Goal: Transaction & Acquisition: Purchase product/service

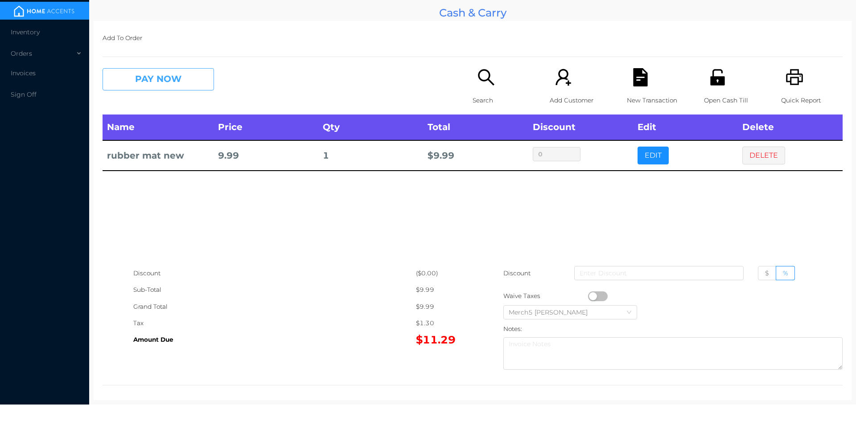
click at [211, 83] on button "PAY NOW" at bounding box center [159, 79] width 112 height 22
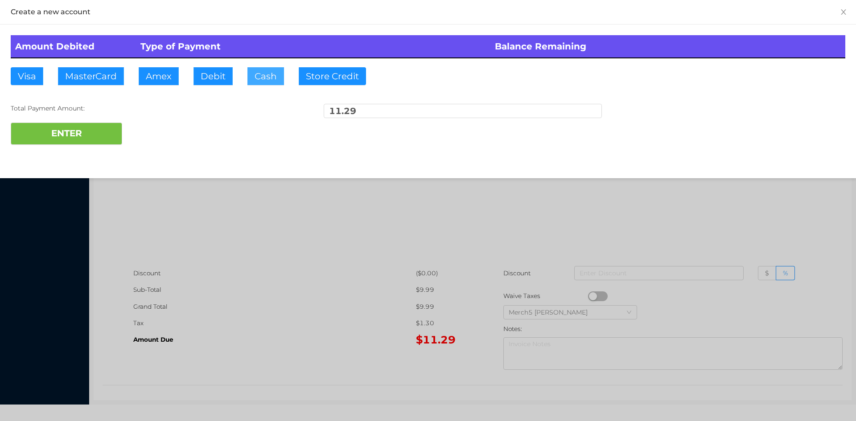
click at [279, 73] on button "Cash" at bounding box center [266, 76] width 37 height 18
type input "12"
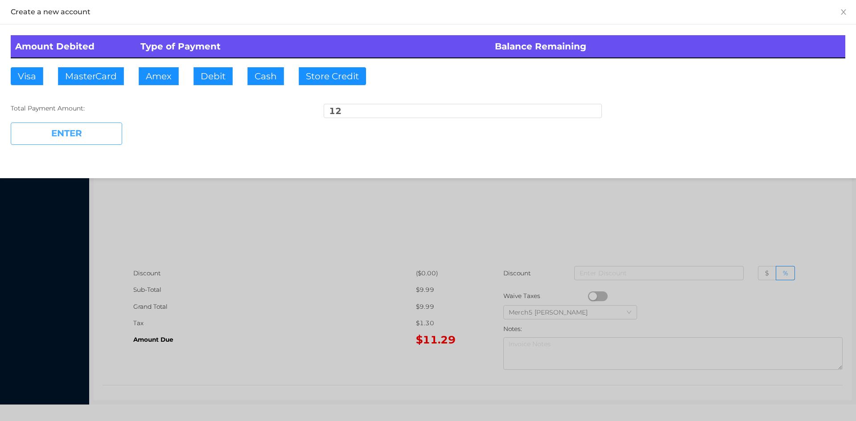
click at [107, 135] on button "ENTER" at bounding box center [67, 134] width 112 height 22
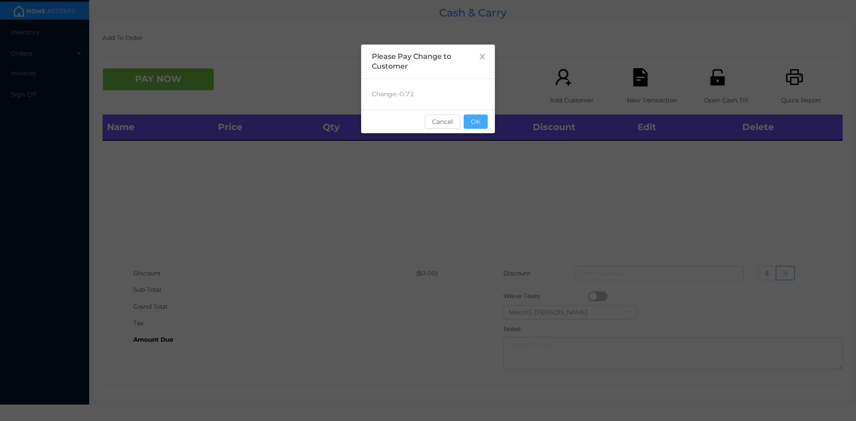
click at [485, 122] on button "OK" at bounding box center [476, 122] width 24 height 14
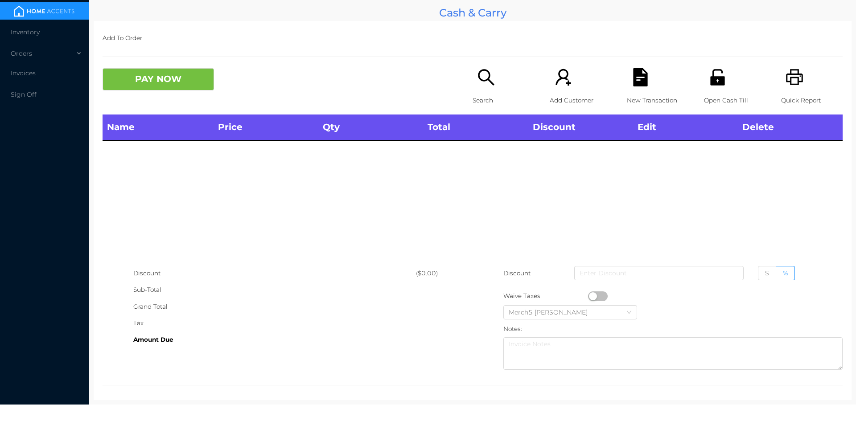
drag, startPoint x: 497, startPoint y: 78, endPoint x: 509, endPoint y: 92, distance: 18.7
click at [509, 92] on div "Search" at bounding box center [504, 91] width 62 height 46
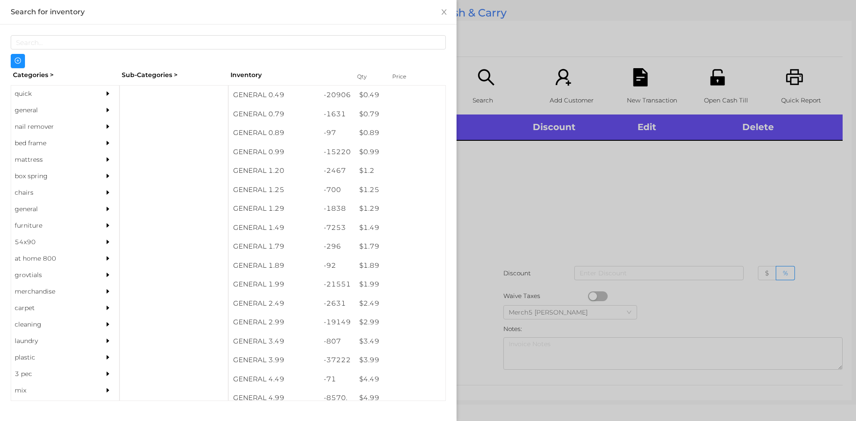
click at [657, 194] on div at bounding box center [428, 210] width 856 height 421
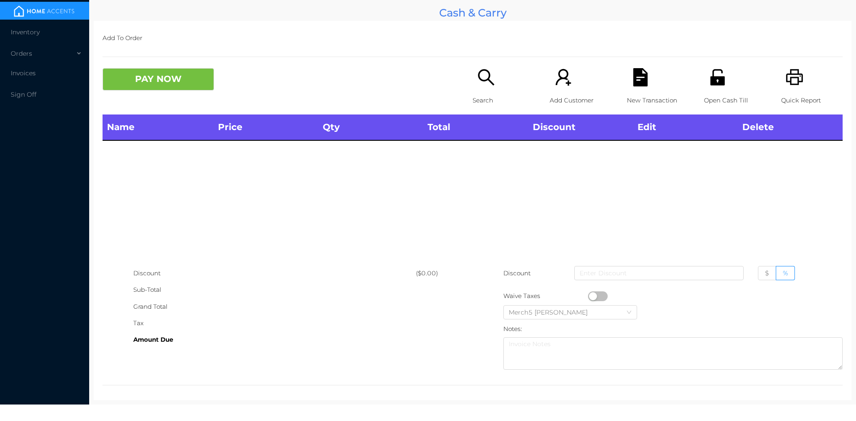
click at [482, 72] on icon "icon: search" at bounding box center [486, 77] width 18 height 18
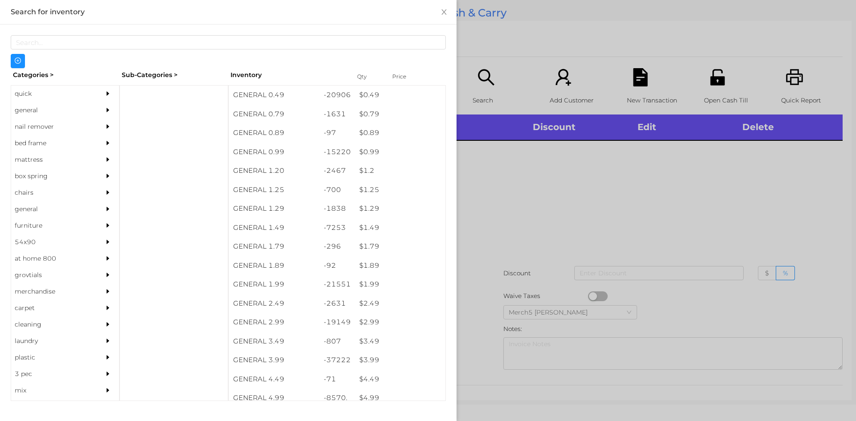
click at [101, 106] on div at bounding box center [110, 110] width 18 height 17
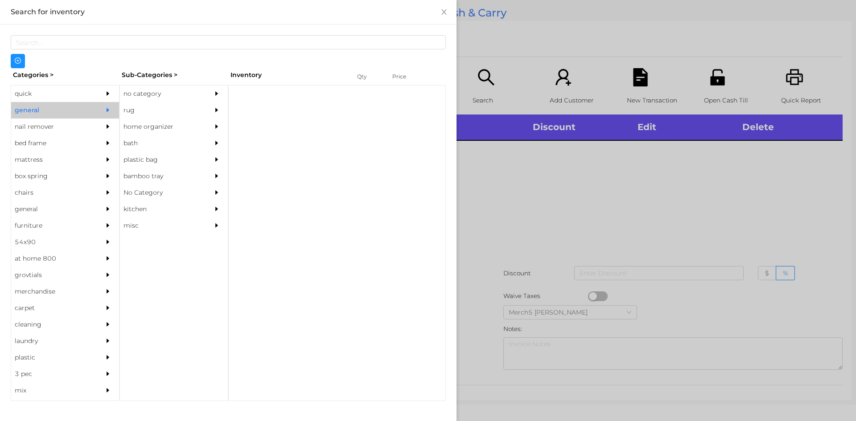
click at [128, 100] on div "no category" at bounding box center [160, 94] width 81 height 17
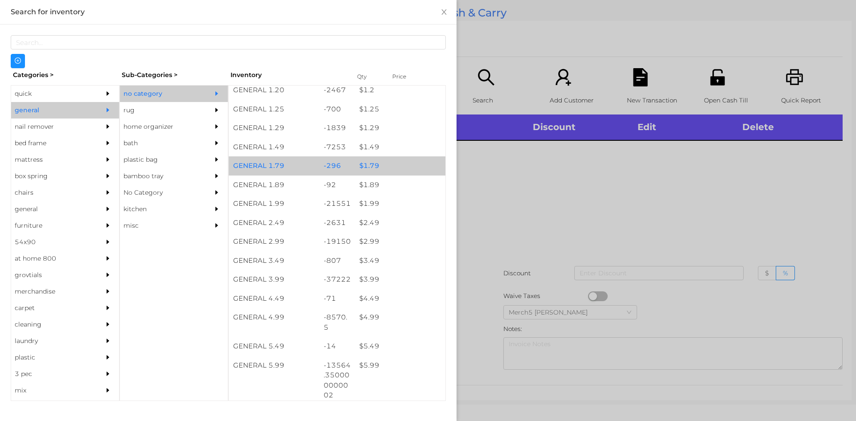
scroll to position [134, 0]
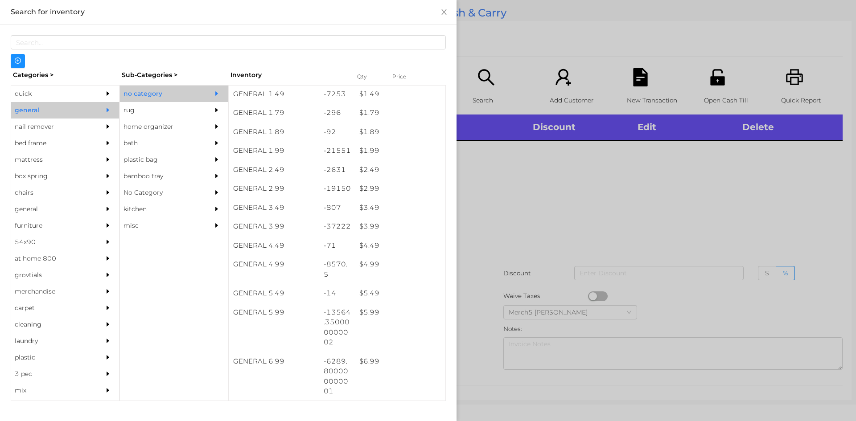
click at [491, 224] on div at bounding box center [428, 210] width 856 height 421
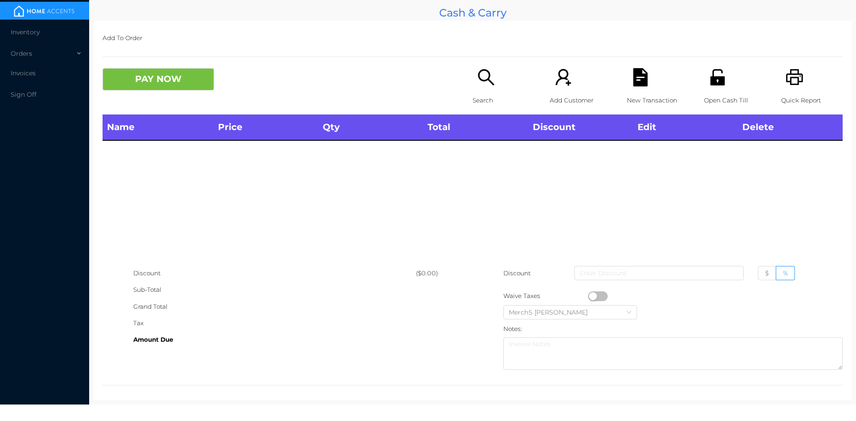
click at [481, 70] on icon "icon: search" at bounding box center [486, 77] width 16 height 16
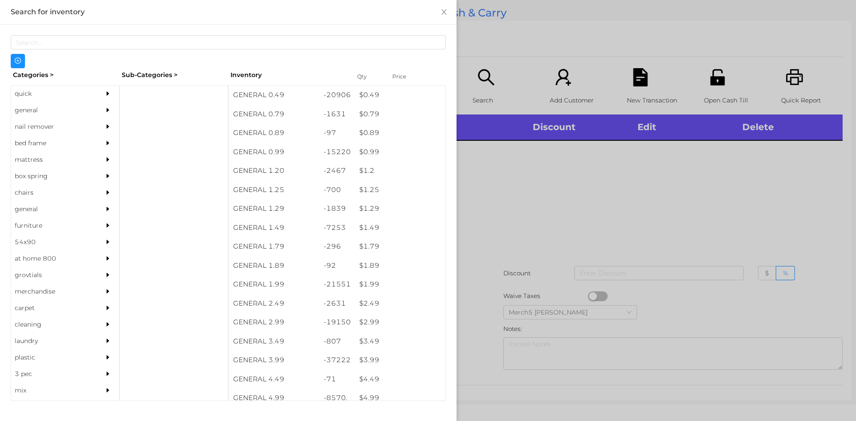
click at [44, 113] on div "general" at bounding box center [51, 110] width 81 height 17
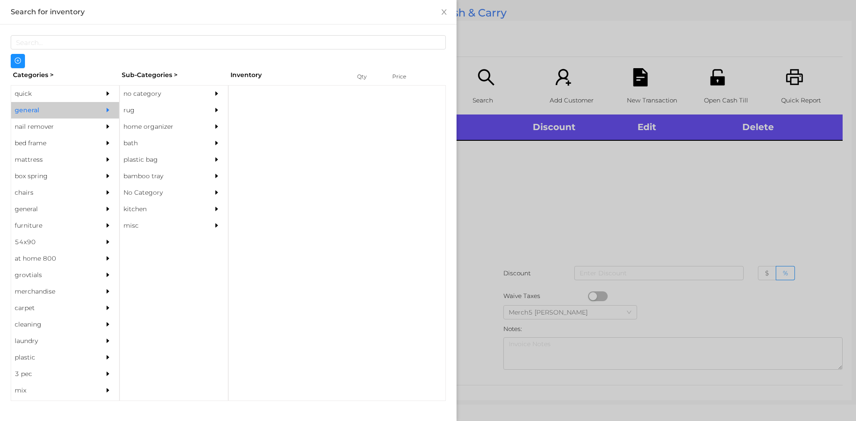
click at [209, 92] on div "no category" at bounding box center [174, 94] width 108 height 17
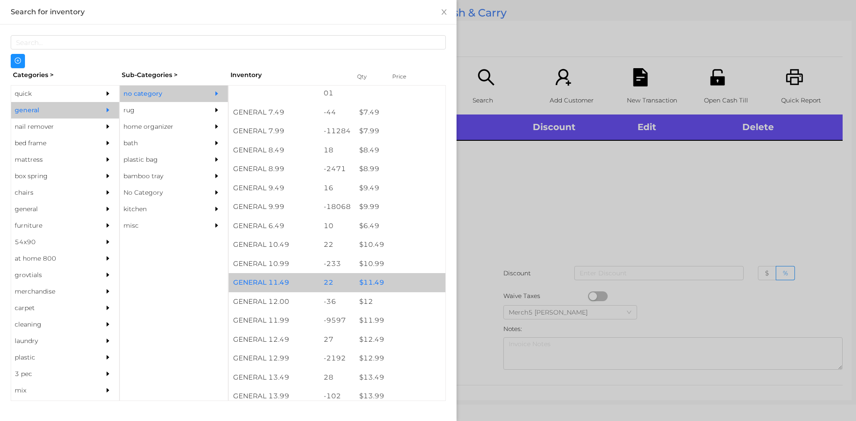
scroll to position [535, 0]
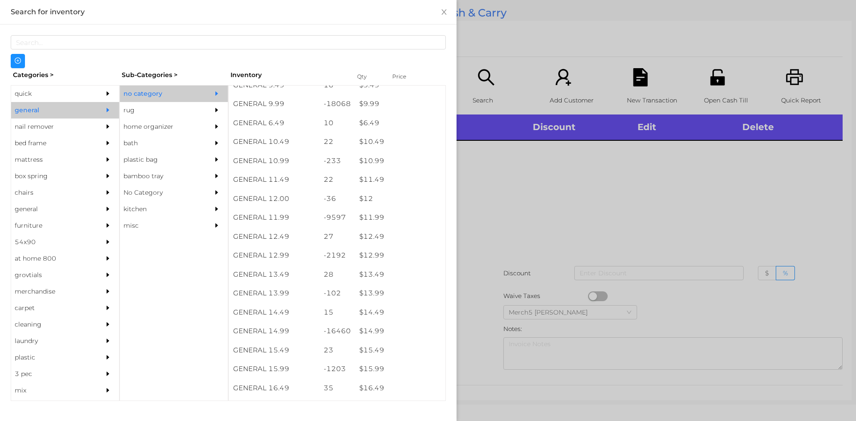
click at [595, 182] on div at bounding box center [428, 210] width 856 height 421
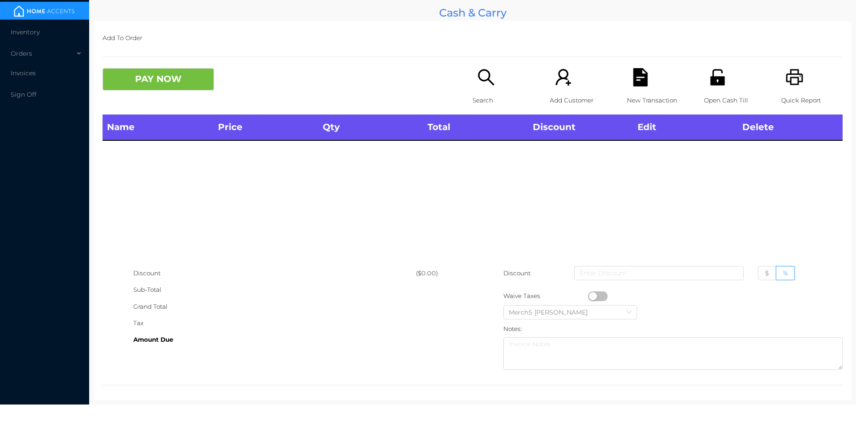
click at [477, 85] on icon "icon: search" at bounding box center [486, 77] width 18 height 18
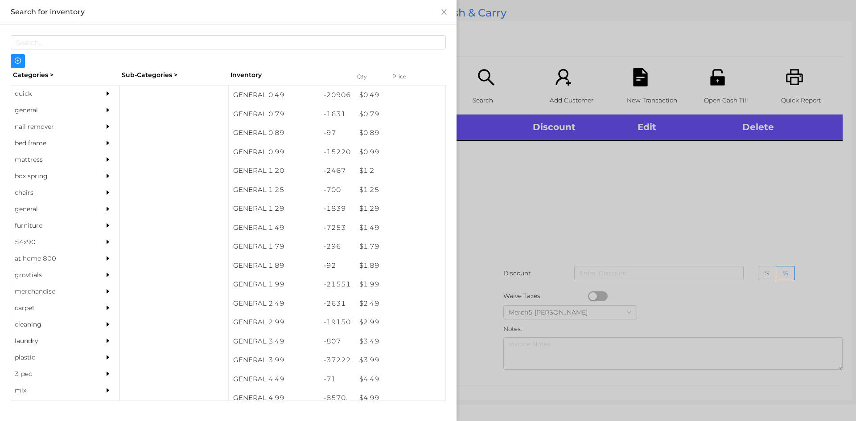
click at [91, 115] on div "general" at bounding box center [65, 110] width 108 height 17
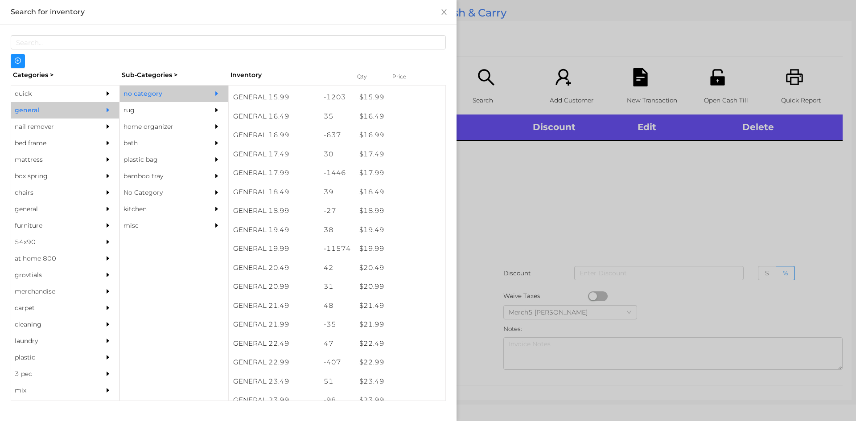
scroll to position [810, 0]
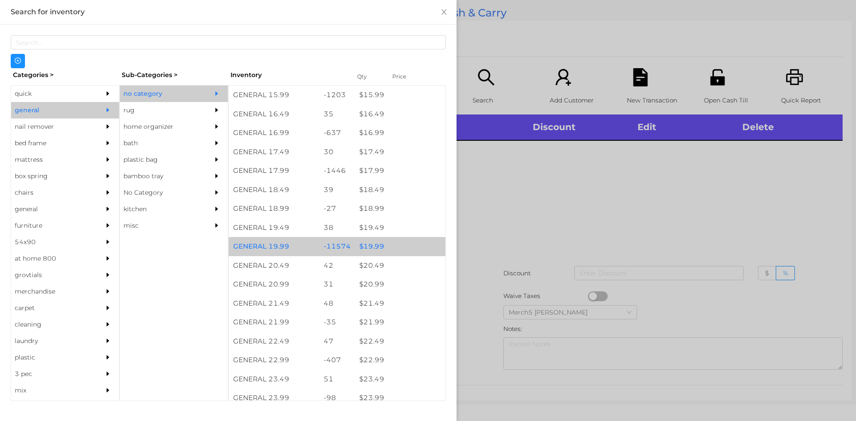
click at [411, 248] on div "$ 19.99" at bounding box center [400, 246] width 91 height 19
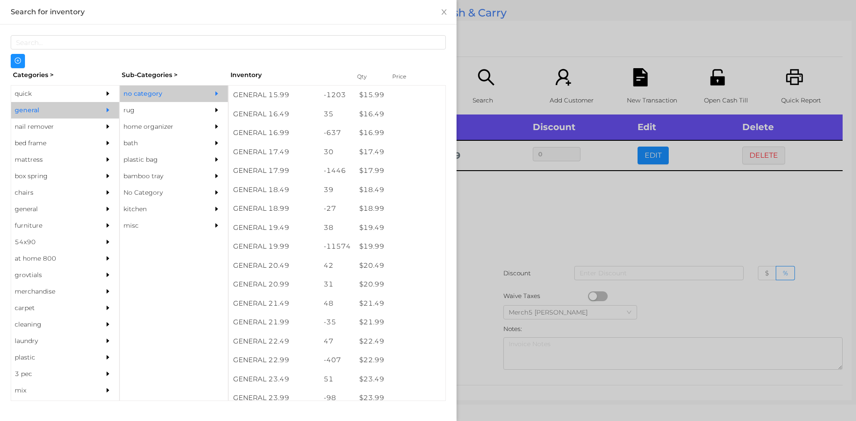
click at [540, 220] on div at bounding box center [428, 210] width 856 height 421
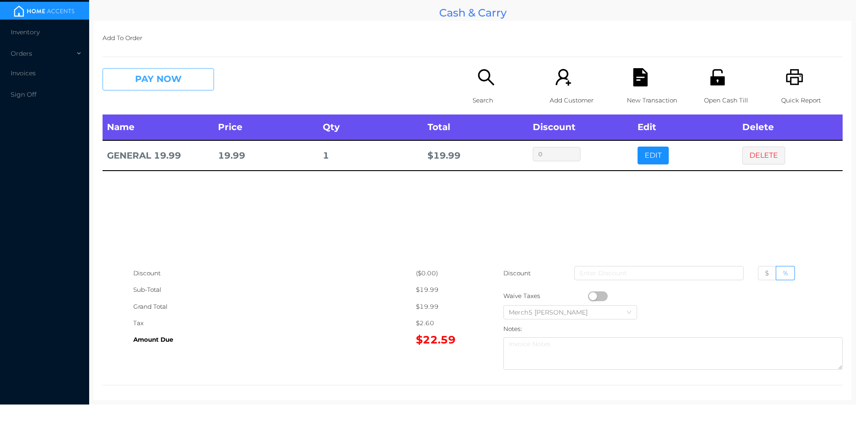
click at [191, 83] on button "PAY NOW" at bounding box center [159, 79] width 112 height 22
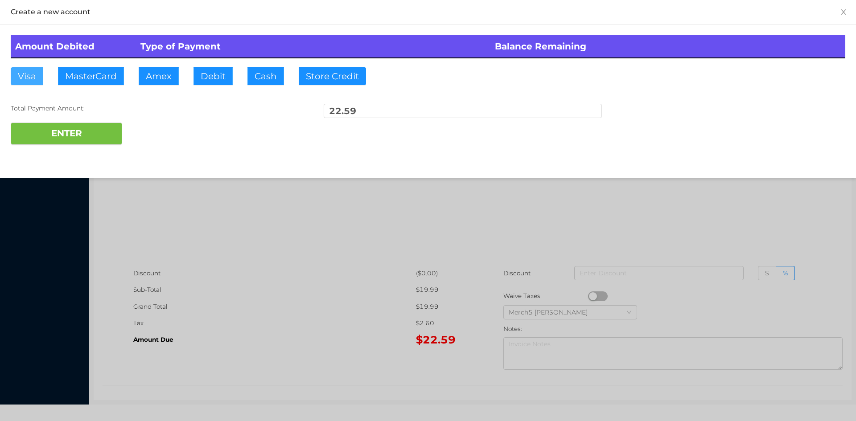
click at [31, 79] on button "Visa" at bounding box center [27, 76] width 33 height 18
click at [89, 132] on button "ENTER" at bounding box center [67, 134] width 112 height 22
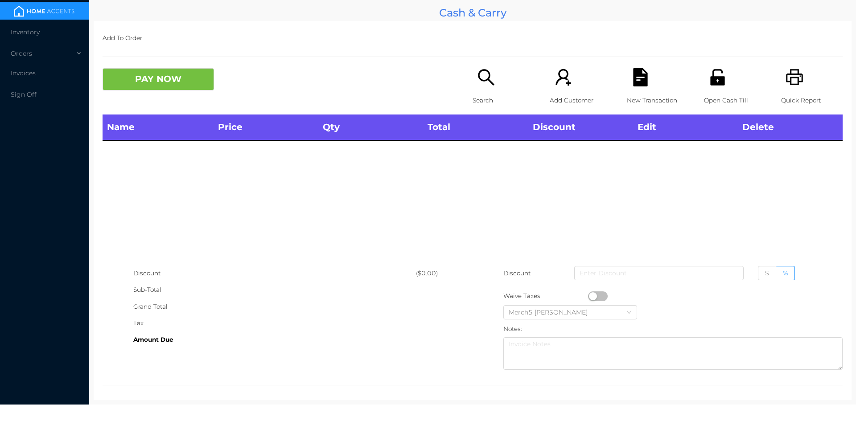
click at [786, 84] on icon "icon: printer" at bounding box center [795, 77] width 18 height 18
click at [473, 87] on div "Search" at bounding box center [504, 91] width 62 height 46
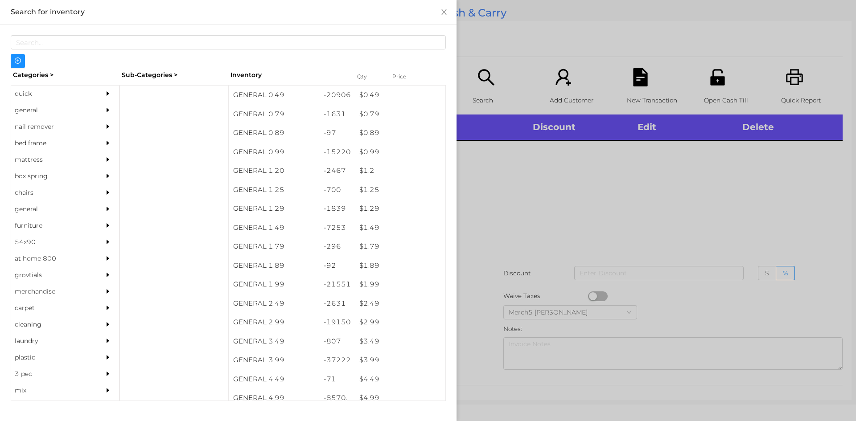
click at [103, 103] on div at bounding box center [110, 110] width 18 height 17
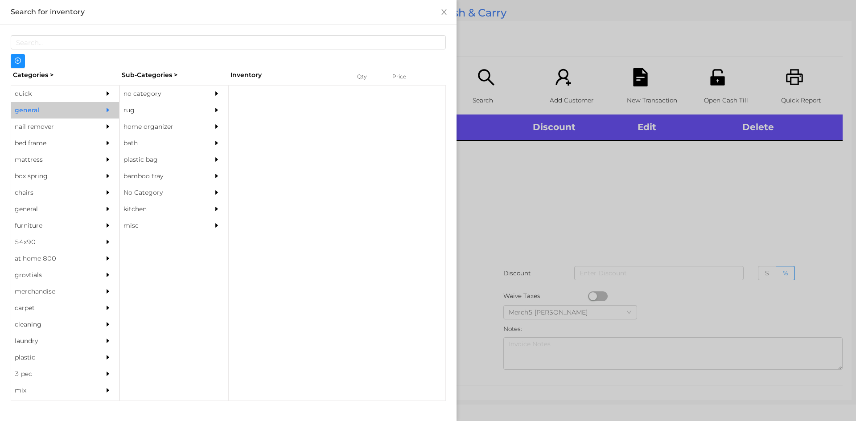
click at [212, 87] on div at bounding box center [219, 94] width 18 height 17
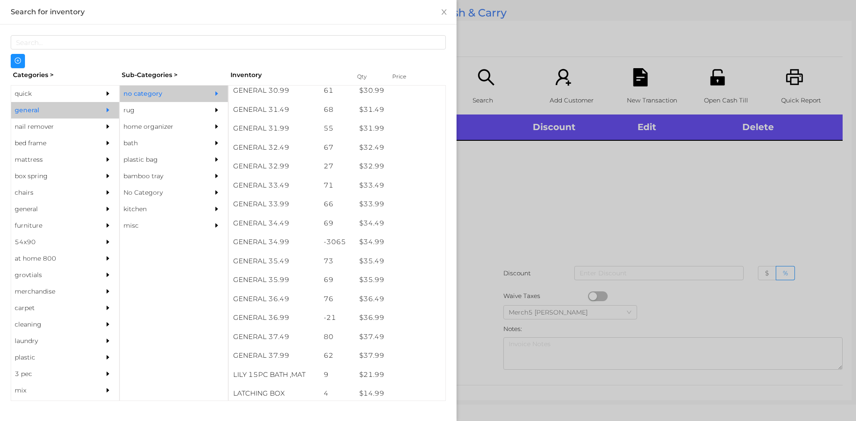
scroll to position [1385, 0]
click at [595, 212] on div at bounding box center [428, 210] width 856 height 421
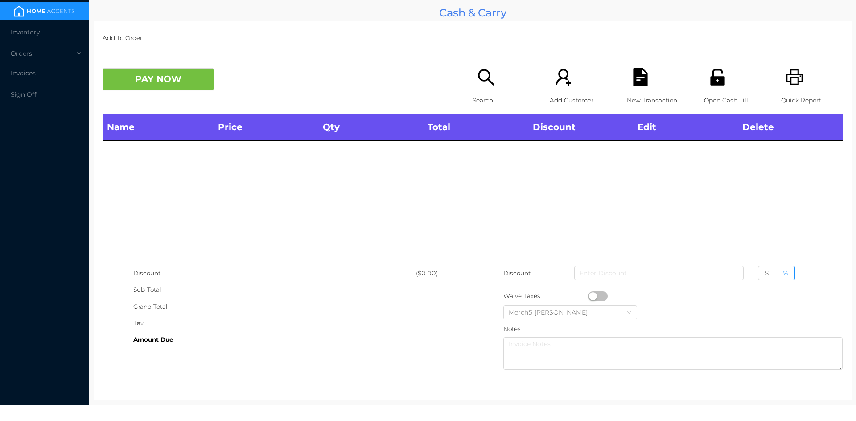
click at [475, 88] on div "Search" at bounding box center [504, 91] width 62 height 46
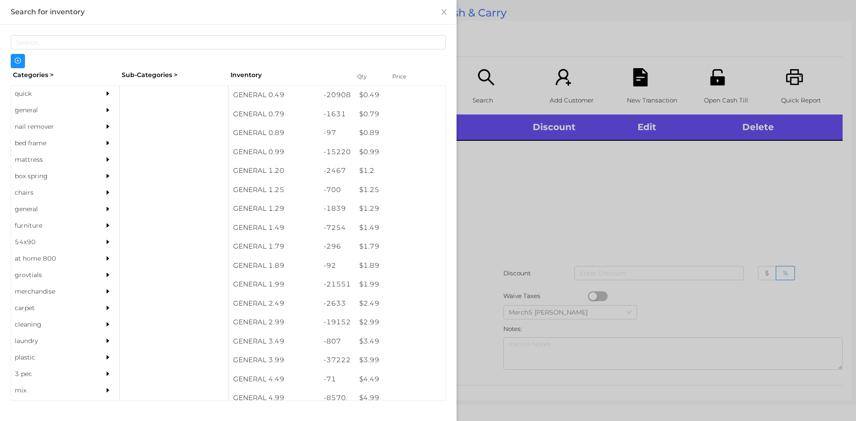
click at [89, 112] on div "general" at bounding box center [65, 110] width 108 height 17
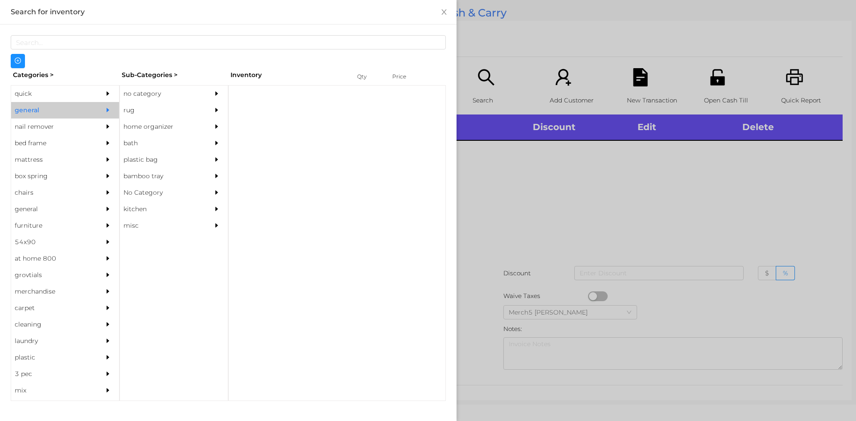
click at [168, 99] on div "no category" at bounding box center [160, 94] width 81 height 17
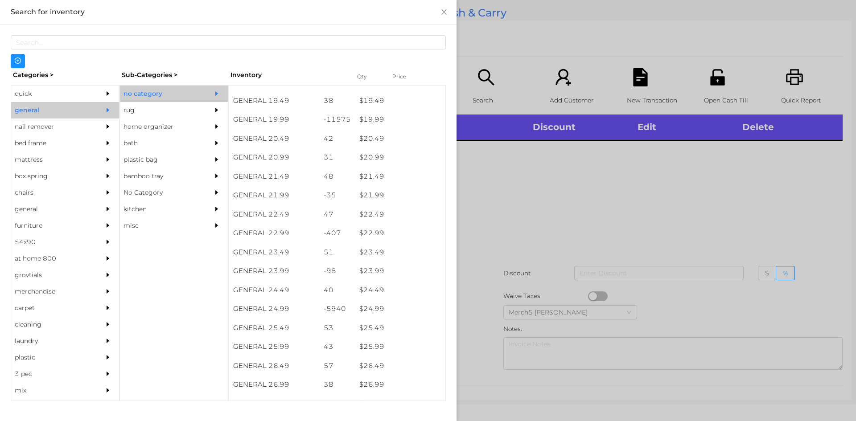
scroll to position [937, 0]
click at [630, 240] on div at bounding box center [428, 210] width 856 height 421
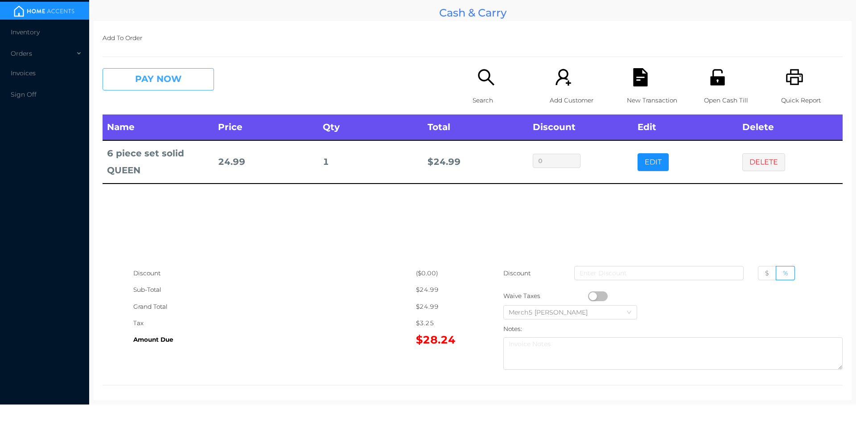
click at [198, 78] on button "PAY NOW" at bounding box center [159, 79] width 112 height 22
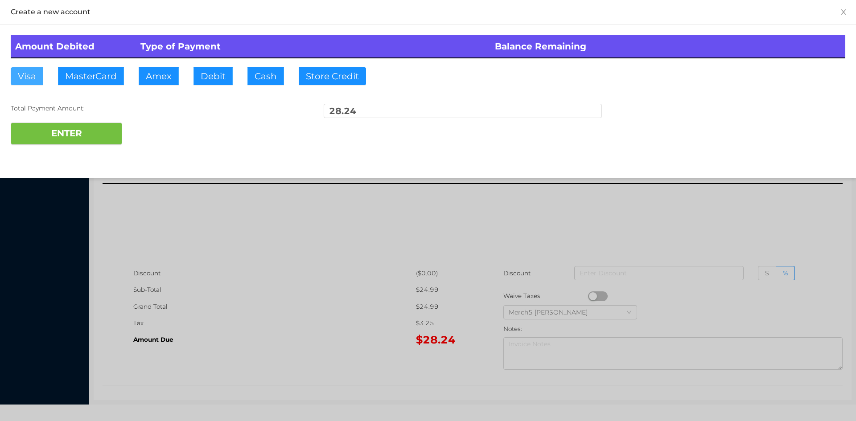
click at [30, 77] on button "Visa" at bounding box center [27, 76] width 33 height 18
click at [93, 137] on button "ENTER" at bounding box center [67, 134] width 112 height 22
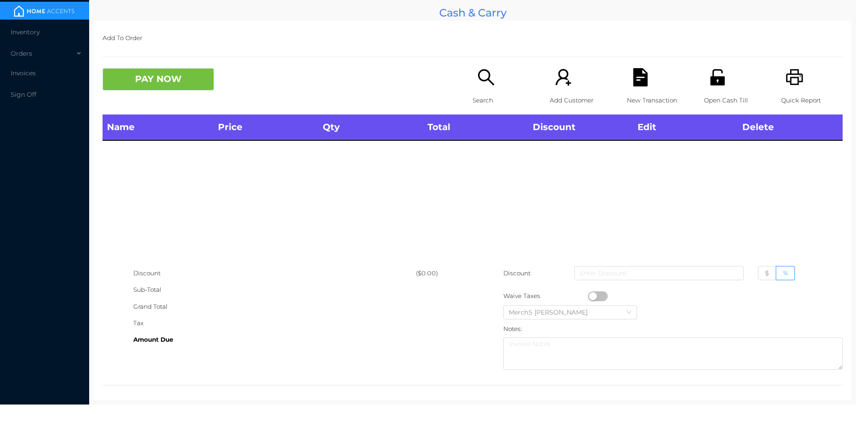
click at [494, 83] on div "Search" at bounding box center [504, 91] width 62 height 46
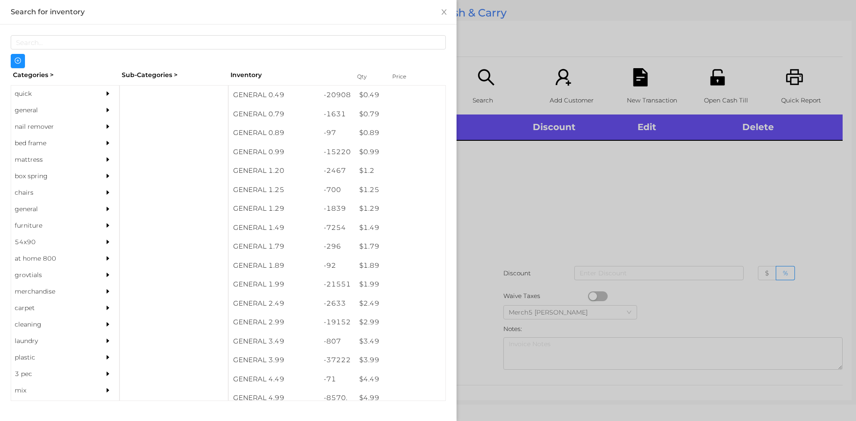
click at [80, 111] on div "general" at bounding box center [51, 110] width 81 height 17
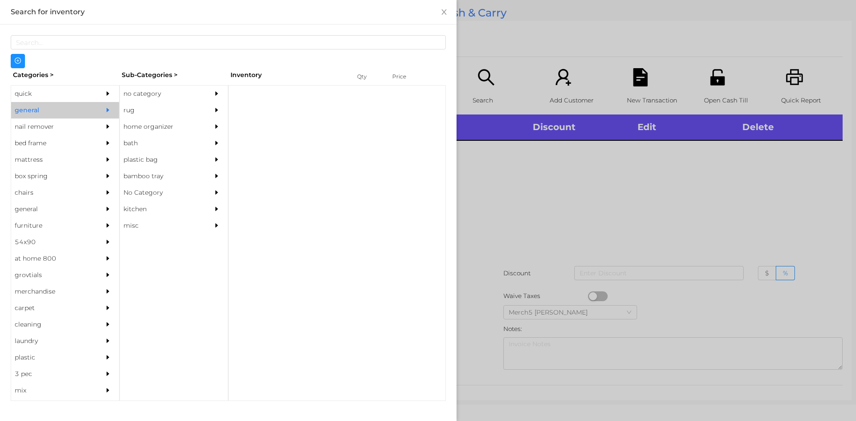
click at [194, 87] on div "no category" at bounding box center [160, 94] width 81 height 17
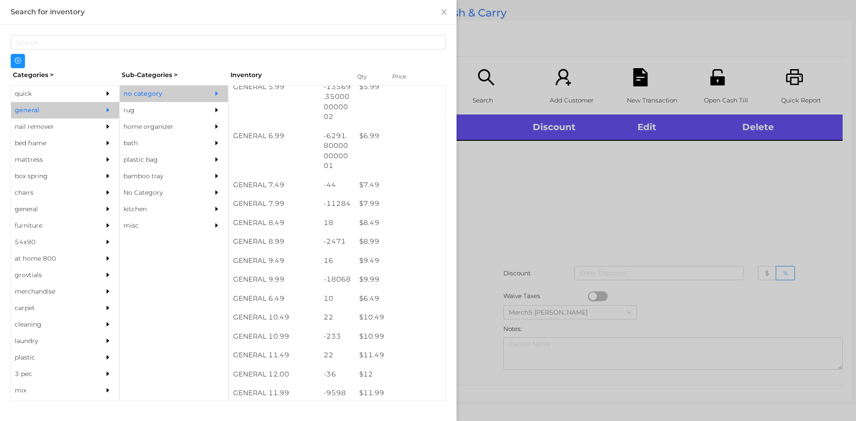
scroll to position [446, 0]
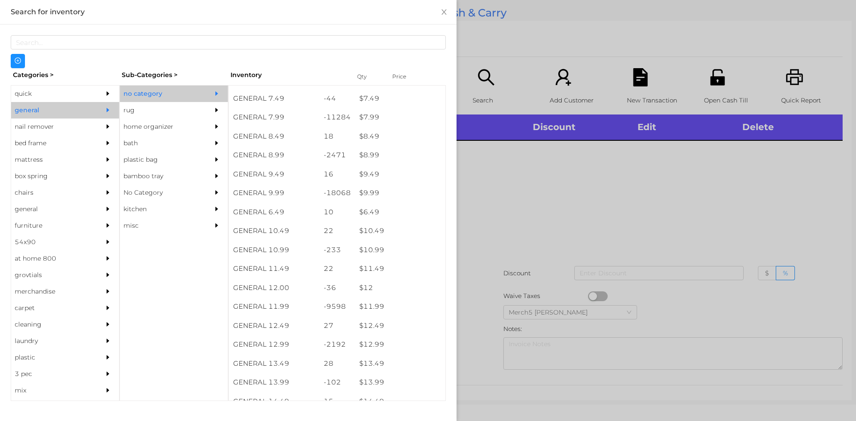
click at [640, 168] on div at bounding box center [428, 210] width 856 height 421
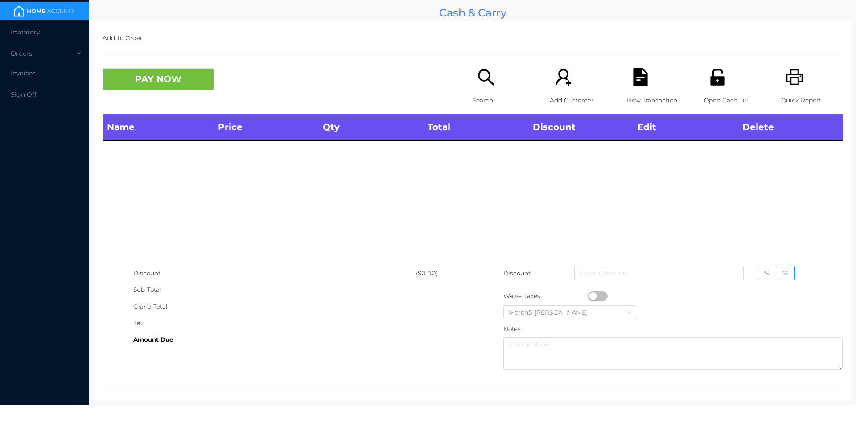
click at [500, 87] on div "Search" at bounding box center [504, 91] width 62 height 46
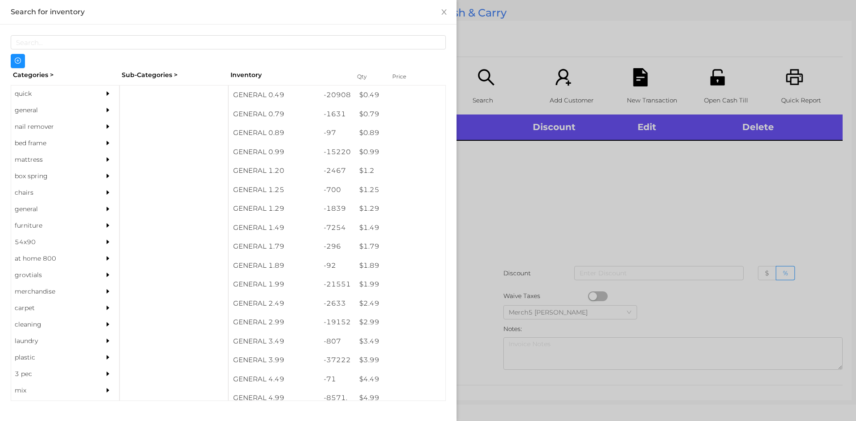
click at [79, 105] on div "general" at bounding box center [51, 110] width 81 height 17
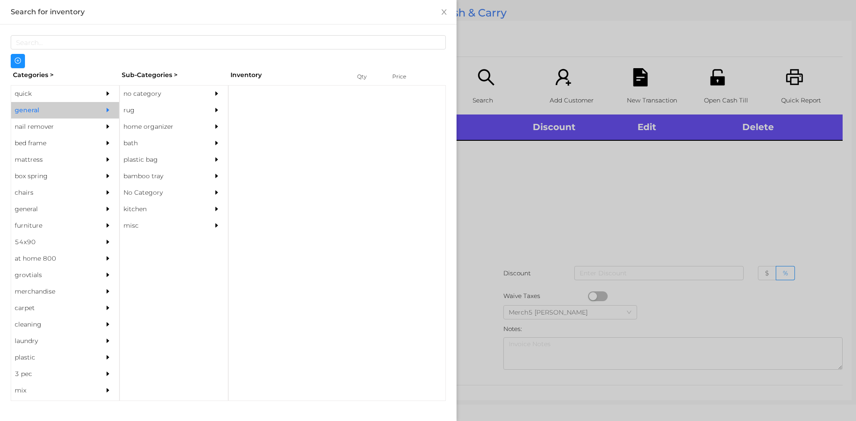
click at [219, 96] on icon "icon: caret-right" at bounding box center [217, 94] width 6 height 6
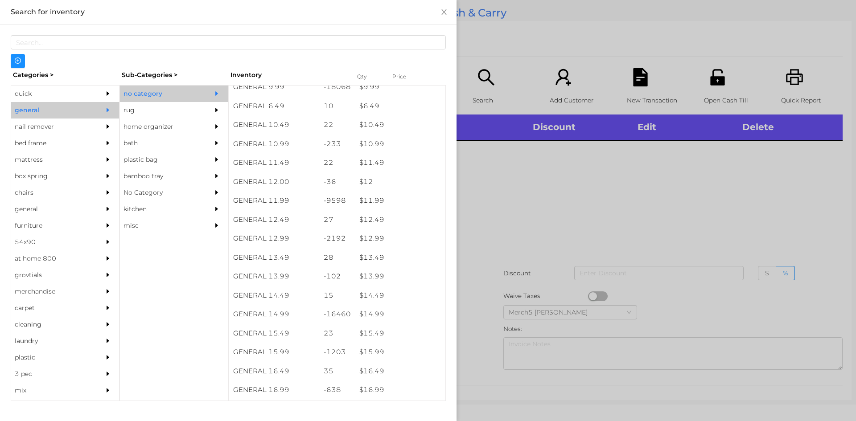
scroll to position [624, 0]
click at [656, 217] on div at bounding box center [428, 210] width 856 height 421
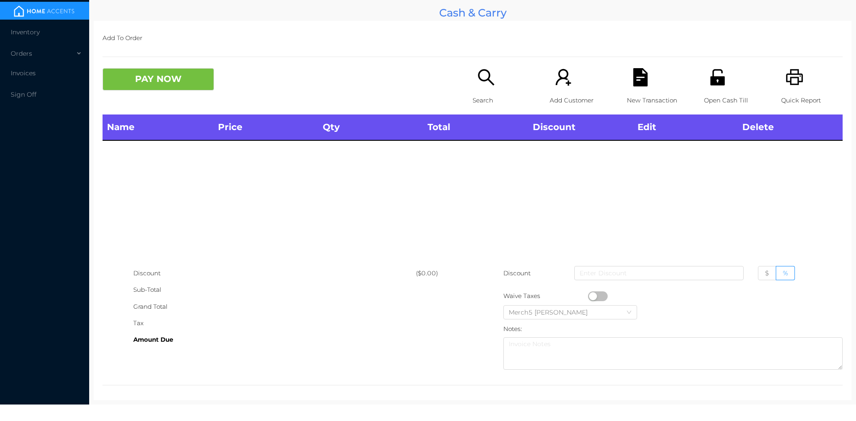
click at [493, 92] on p "Search" at bounding box center [504, 100] width 62 height 17
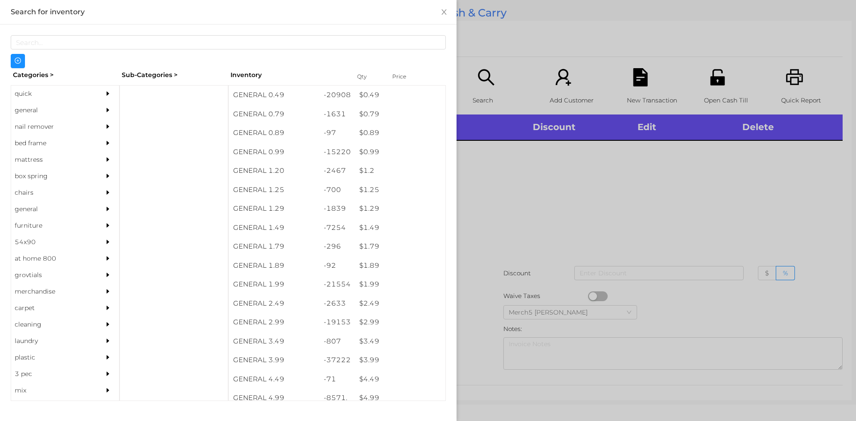
click at [665, 171] on div at bounding box center [428, 210] width 856 height 421
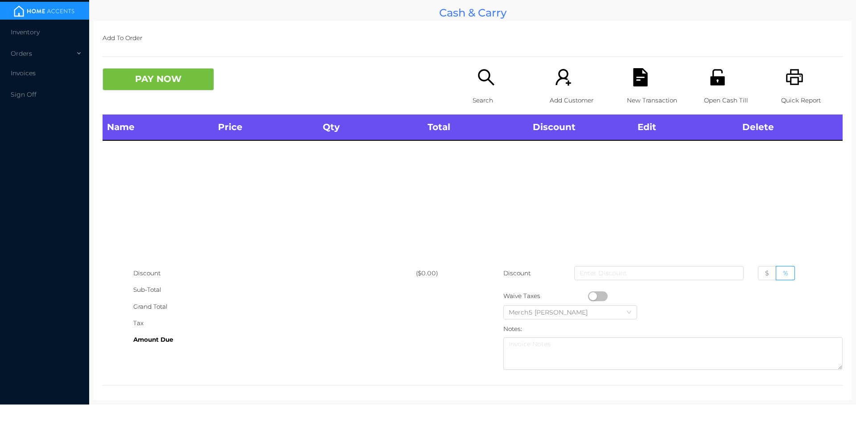
click at [478, 75] on icon "icon: search" at bounding box center [486, 77] width 16 height 16
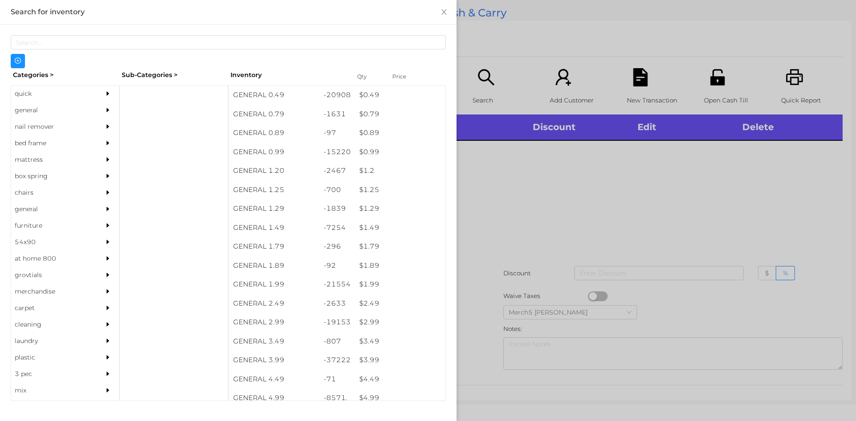
click at [105, 108] on icon "icon: caret-right" at bounding box center [108, 110] width 6 height 6
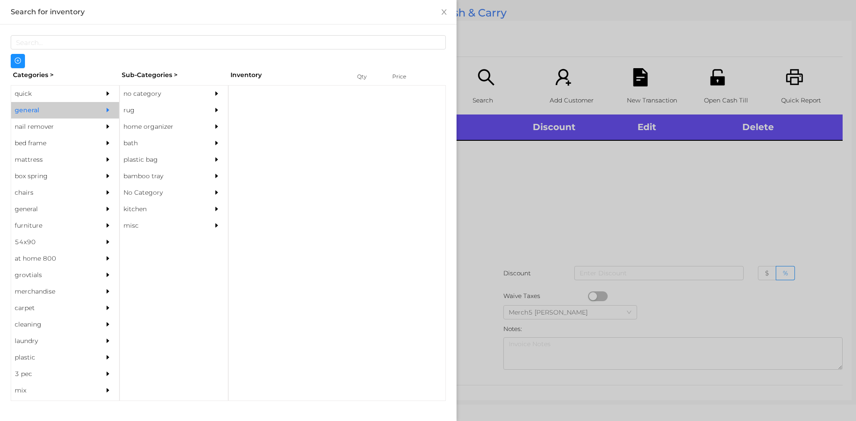
click at [208, 95] on div "no category" at bounding box center [174, 94] width 108 height 17
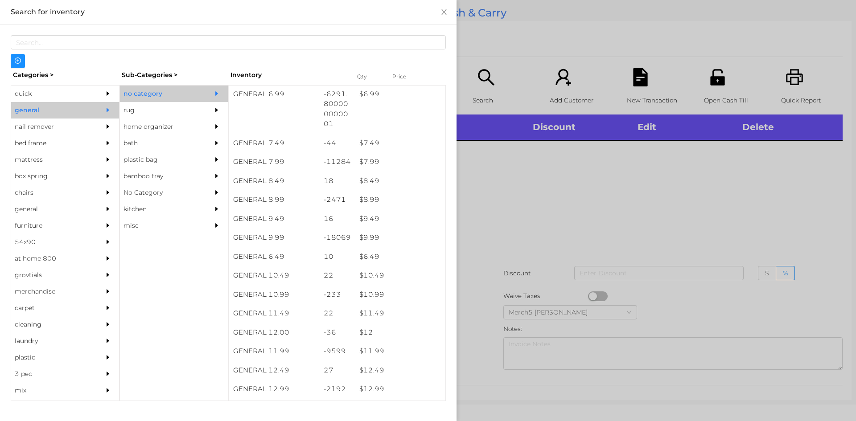
scroll to position [580, 0]
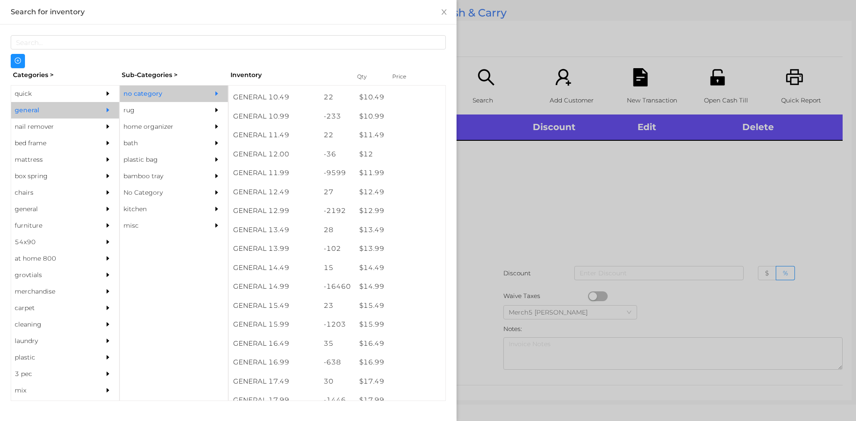
click at [649, 223] on div at bounding box center [428, 210] width 856 height 421
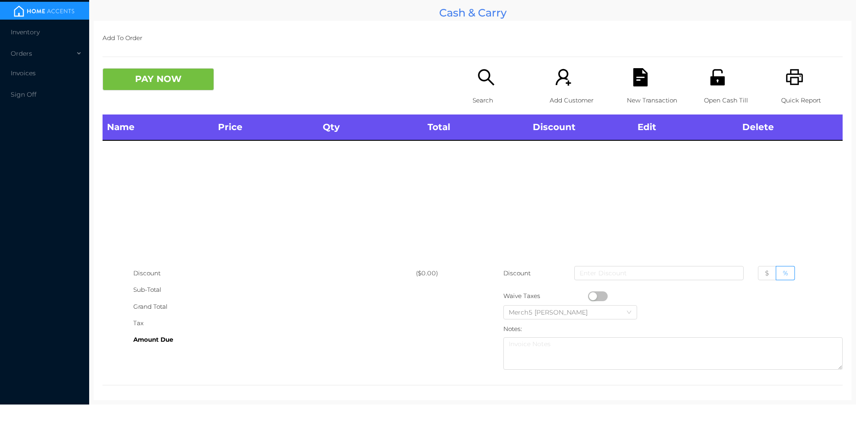
click at [492, 89] on div "Search" at bounding box center [504, 91] width 62 height 46
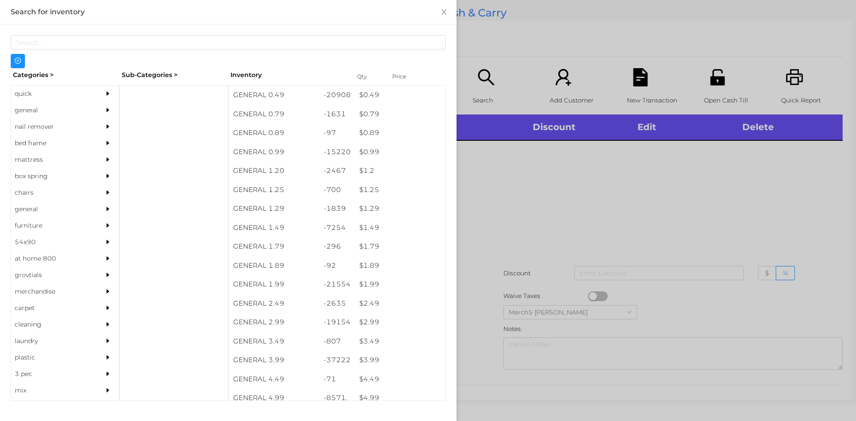
drag, startPoint x: 100, startPoint y: 111, endPoint x: 117, endPoint y: 116, distance: 17.6
click at [105, 111] on icon "icon: caret-right" at bounding box center [108, 110] width 6 height 6
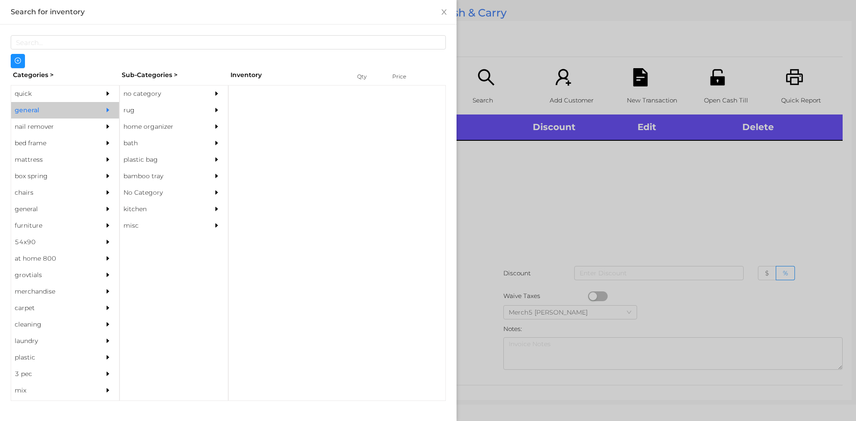
click at [197, 100] on div "no category" at bounding box center [160, 94] width 81 height 17
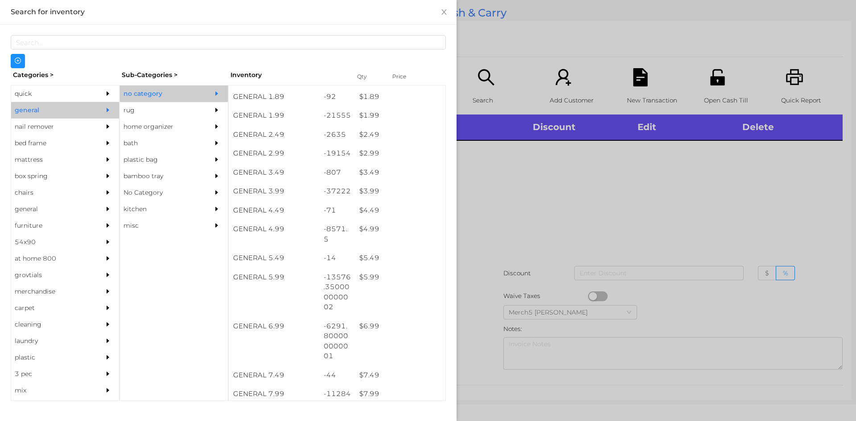
scroll to position [178, 0]
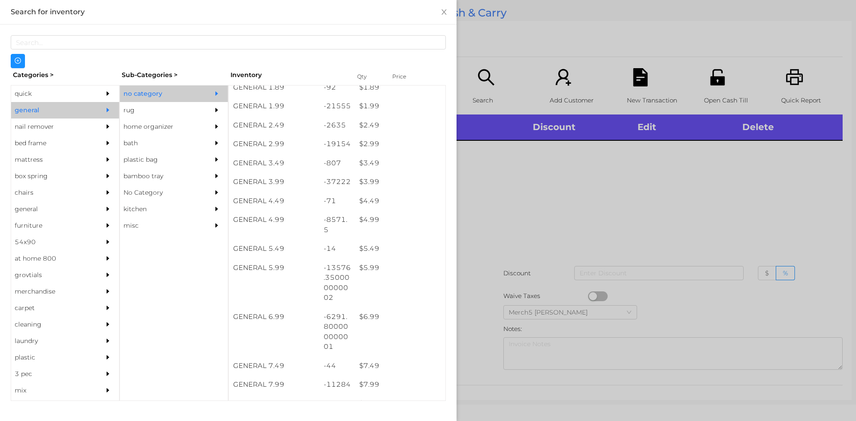
click at [632, 207] on div at bounding box center [428, 210] width 856 height 421
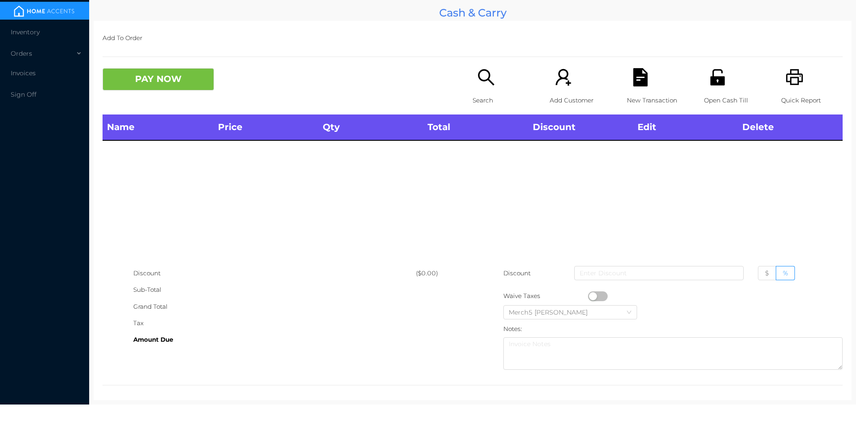
click at [496, 69] on div "Search" at bounding box center [504, 91] width 62 height 46
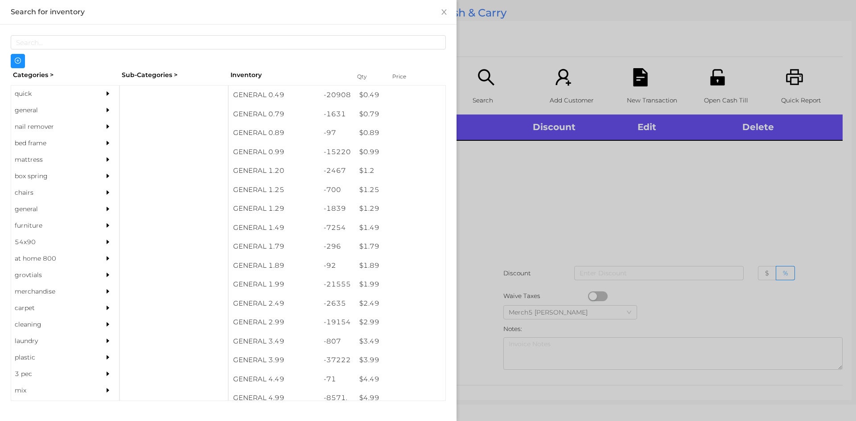
click at [92, 110] on div "general" at bounding box center [65, 110] width 108 height 17
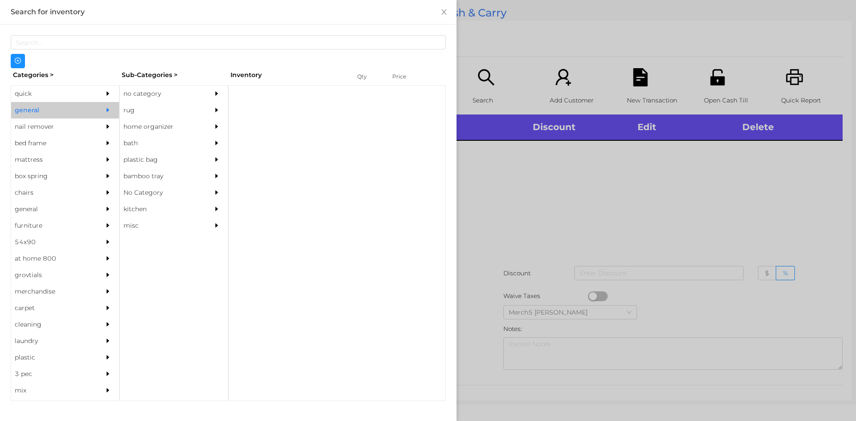
click at [170, 93] on div "no category" at bounding box center [160, 94] width 81 height 17
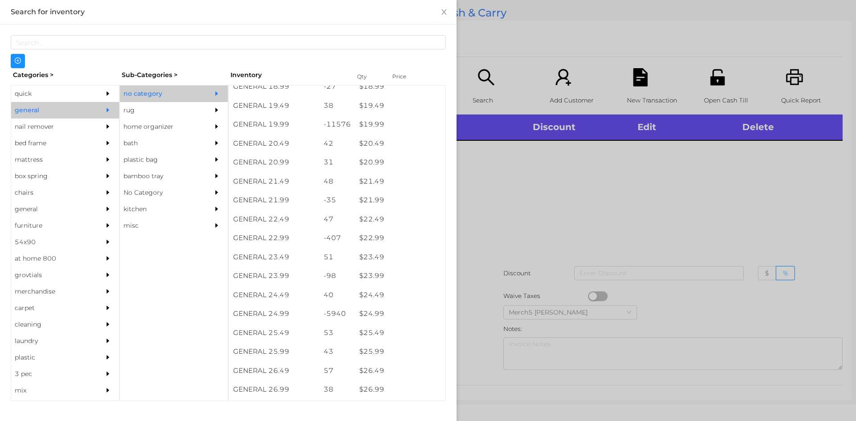
scroll to position [944, 0]
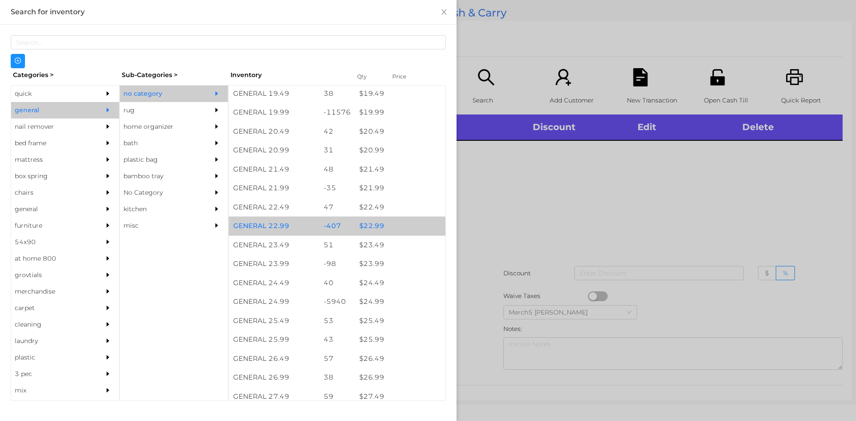
click at [410, 225] on div "$ 22.99" at bounding box center [400, 226] width 91 height 19
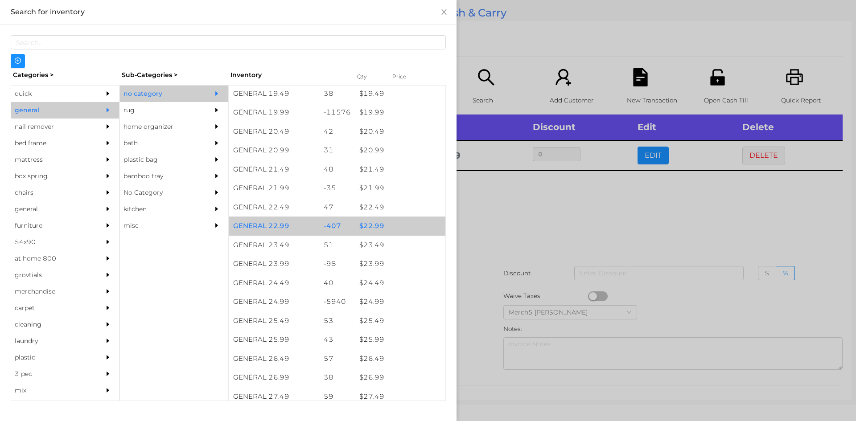
click at [415, 226] on div "$ 22.99" at bounding box center [400, 226] width 91 height 19
click at [417, 231] on div "$ 22.99" at bounding box center [400, 226] width 91 height 19
click at [417, 229] on div "$ 22.99" at bounding box center [400, 226] width 91 height 19
click at [419, 228] on div "$ 22.99" at bounding box center [400, 226] width 91 height 19
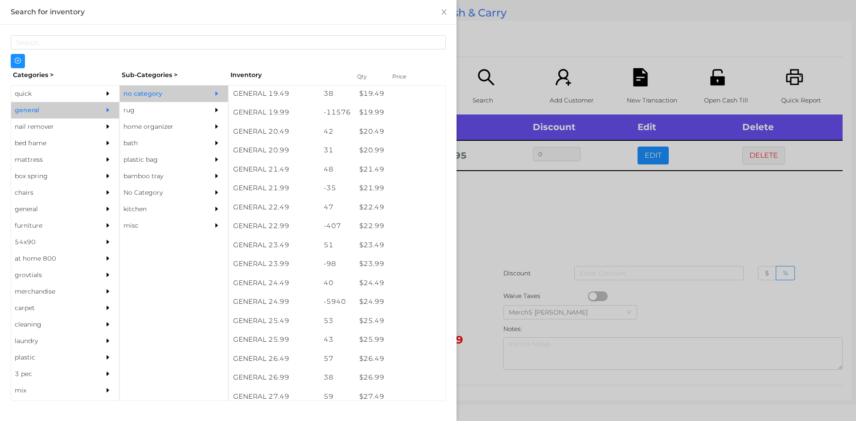
click at [557, 225] on div at bounding box center [428, 210] width 856 height 421
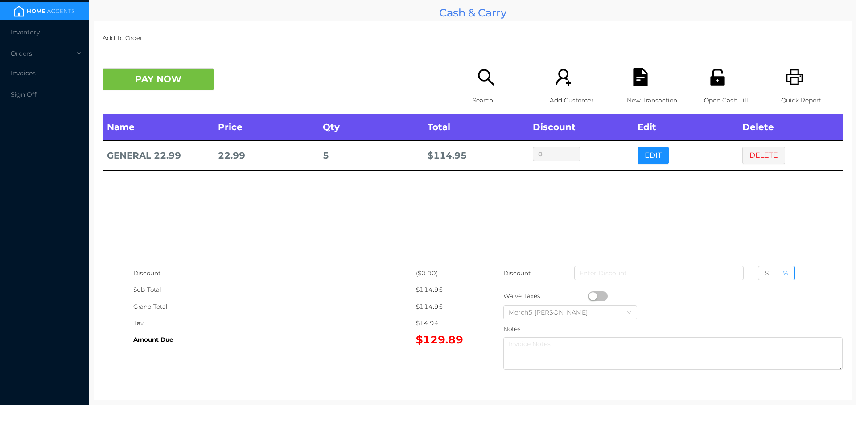
click at [501, 87] on div "Search" at bounding box center [504, 91] width 62 height 46
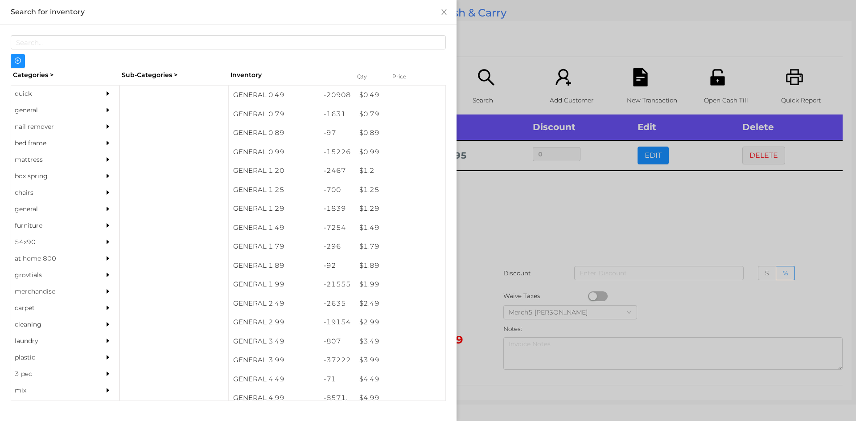
click at [92, 118] on div "general" at bounding box center [65, 110] width 108 height 17
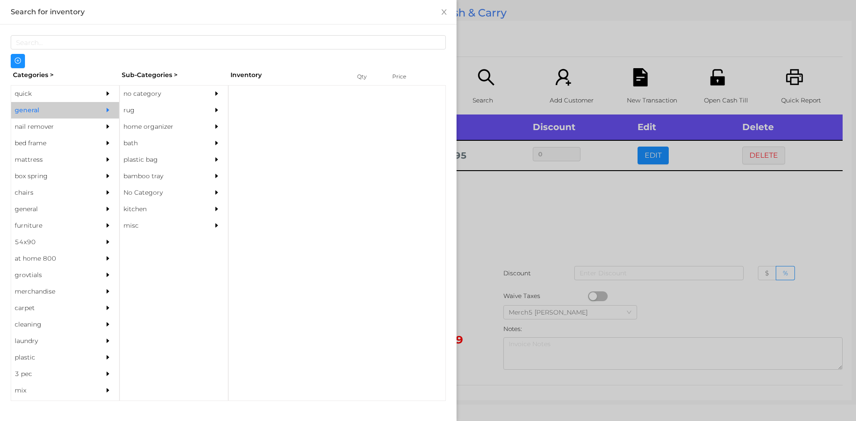
click at [192, 94] on div "no category" at bounding box center [160, 94] width 81 height 17
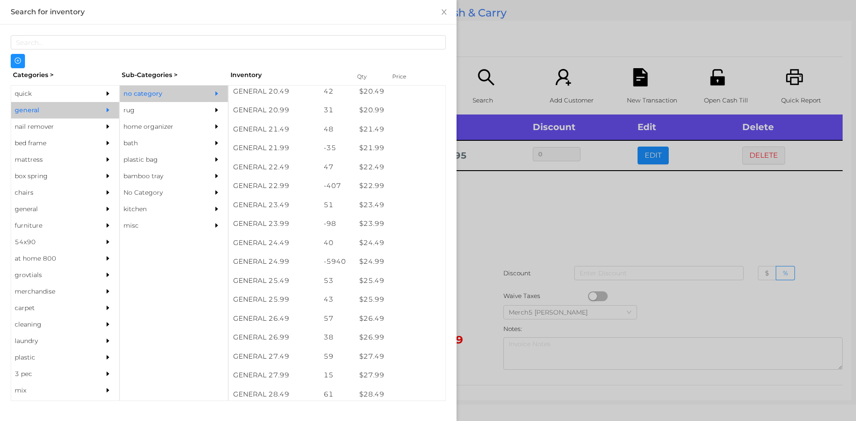
scroll to position [984, 0]
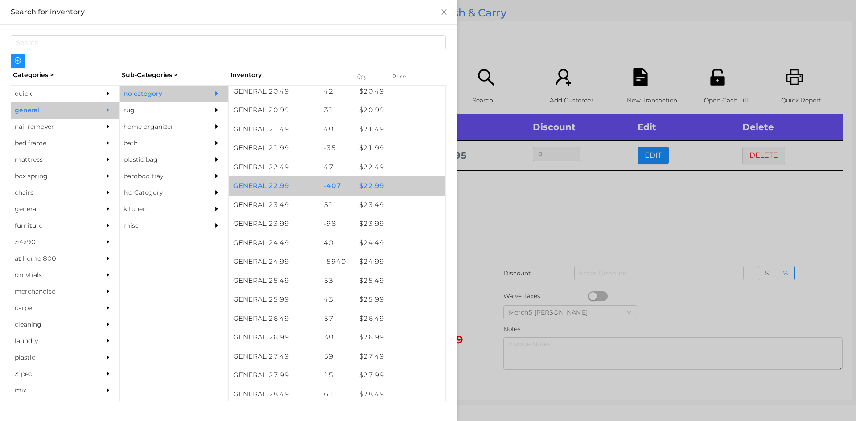
click at [401, 185] on div "$ 22.99" at bounding box center [400, 186] width 91 height 19
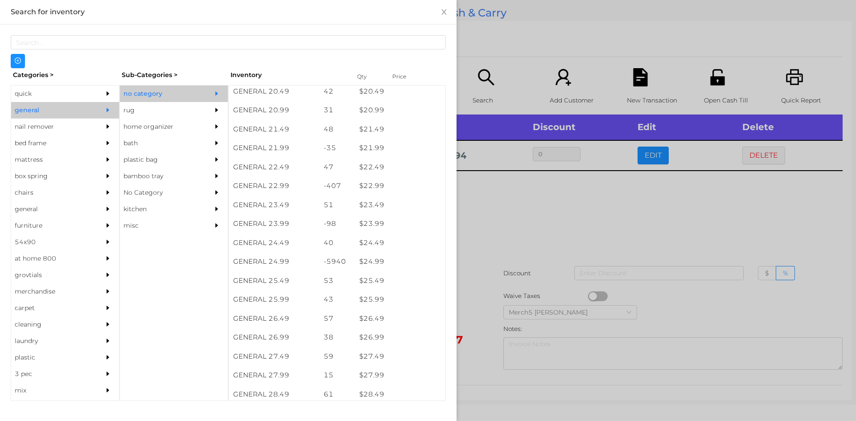
click at [569, 217] on div at bounding box center [428, 210] width 856 height 421
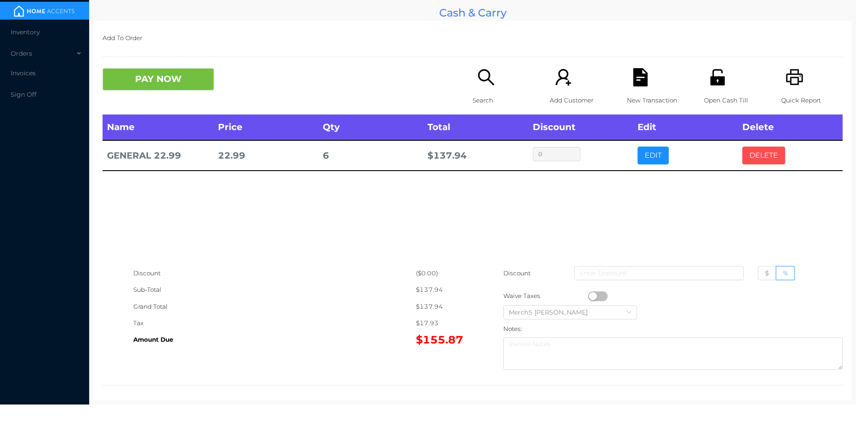
click at [756, 150] on button "DELETE" at bounding box center [764, 156] width 43 height 18
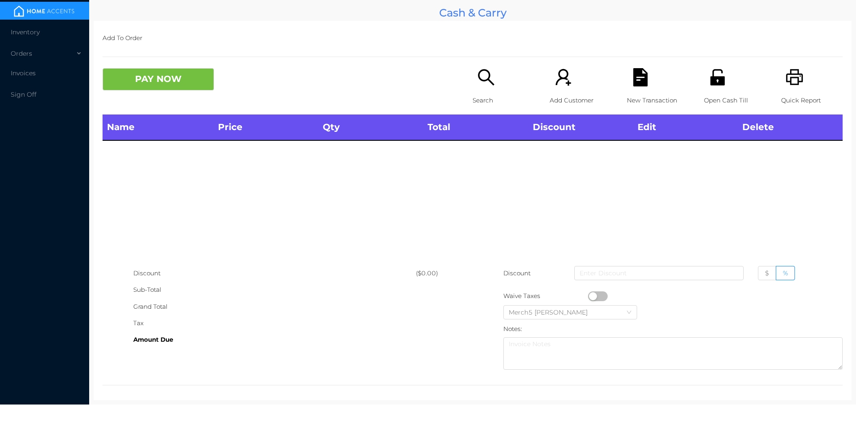
click at [483, 83] on icon "icon: search" at bounding box center [486, 77] width 18 height 18
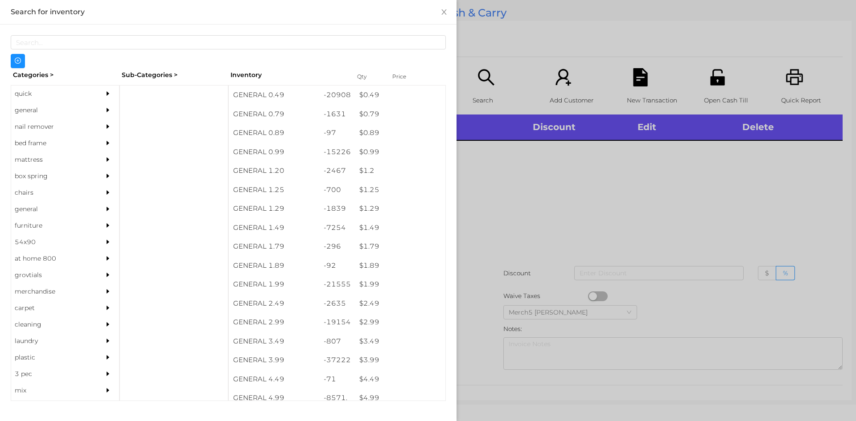
click at [101, 110] on div at bounding box center [110, 110] width 18 height 17
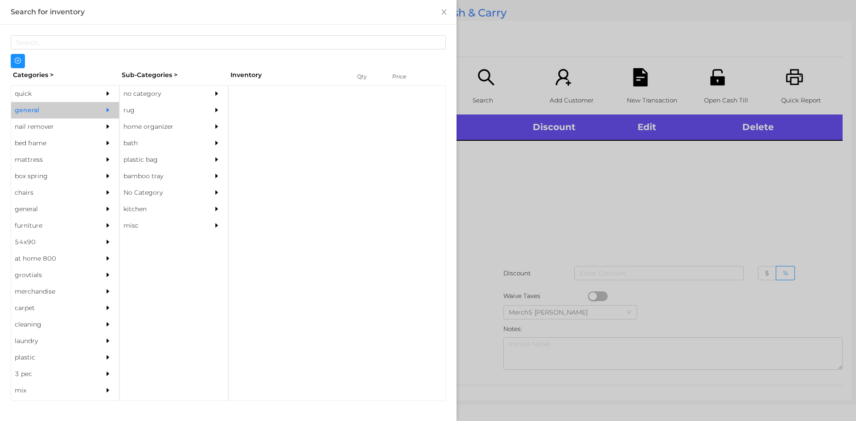
click at [168, 93] on div "no category" at bounding box center [160, 94] width 81 height 17
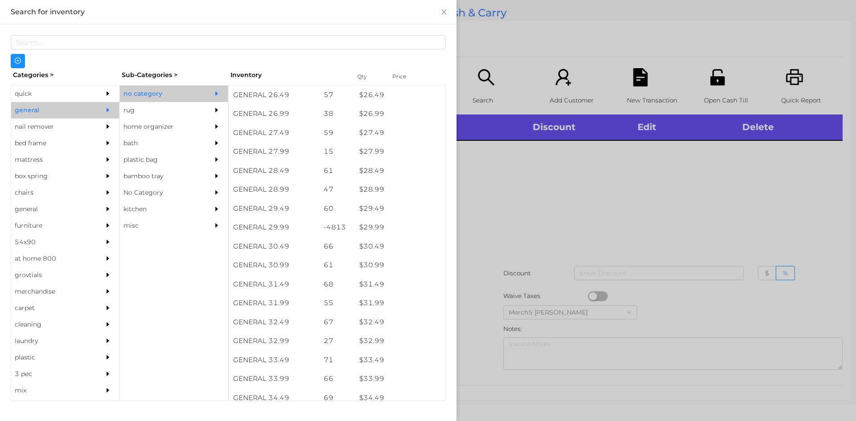
scroll to position [1208, 0]
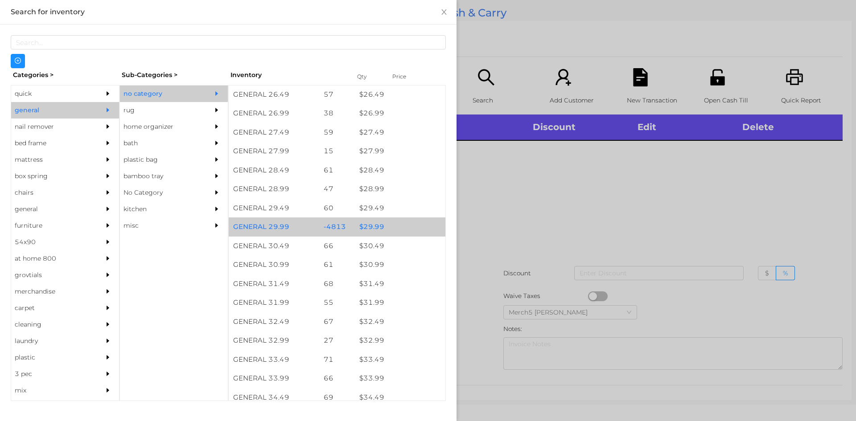
click at [394, 229] on div "$ 29.99" at bounding box center [400, 227] width 91 height 19
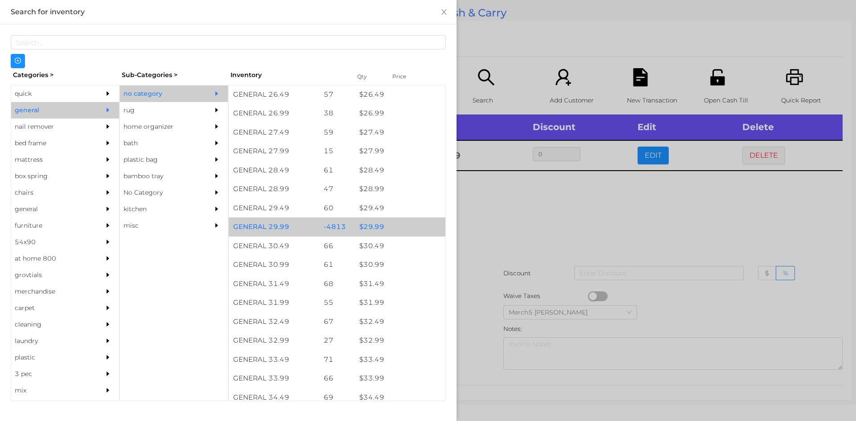
click at [401, 229] on div "$ 29.99" at bounding box center [400, 227] width 91 height 19
click at [402, 228] on div "$ 29.99" at bounding box center [400, 227] width 91 height 19
click at [407, 226] on div "$ 29.99" at bounding box center [400, 227] width 91 height 19
click at [405, 229] on div "$ 29.99" at bounding box center [400, 227] width 91 height 19
click at [405, 227] on div "$ 29.99" at bounding box center [400, 227] width 91 height 19
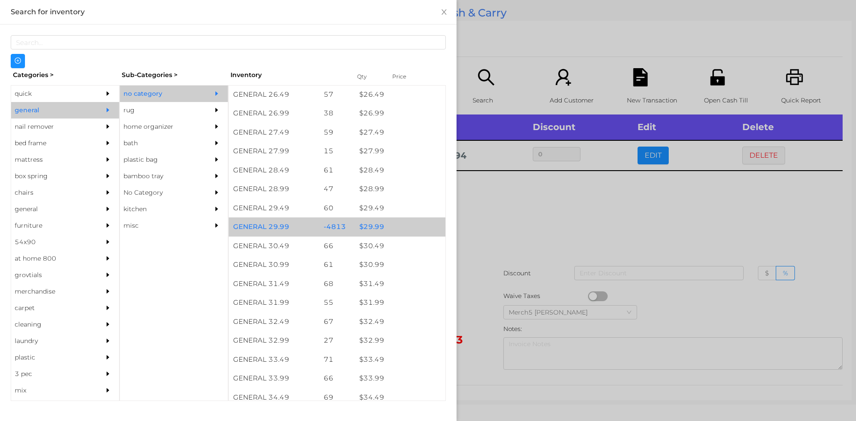
click at [409, 230] on div "$ 29.99" at bounding box center [400, 227] width 91 height 19
click at [413, 227] on div "$ 29.99" at bounding box center [400, 227] width 91 height 19
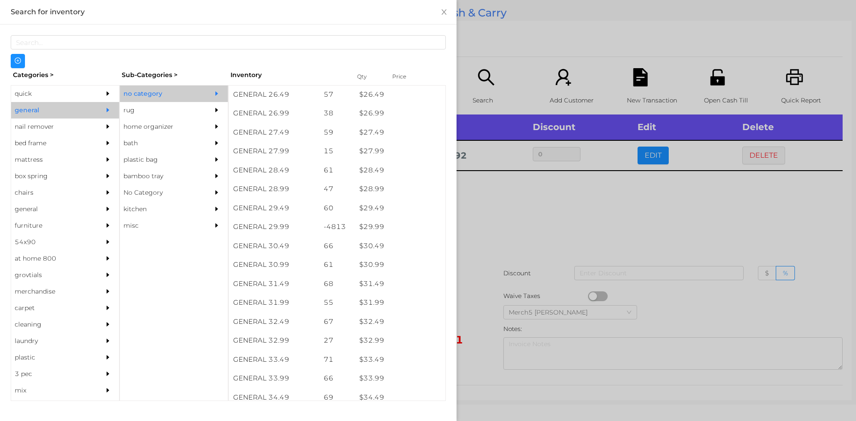
click at [599, 204] on div at bounding box center [428, 210] width 856 height 421
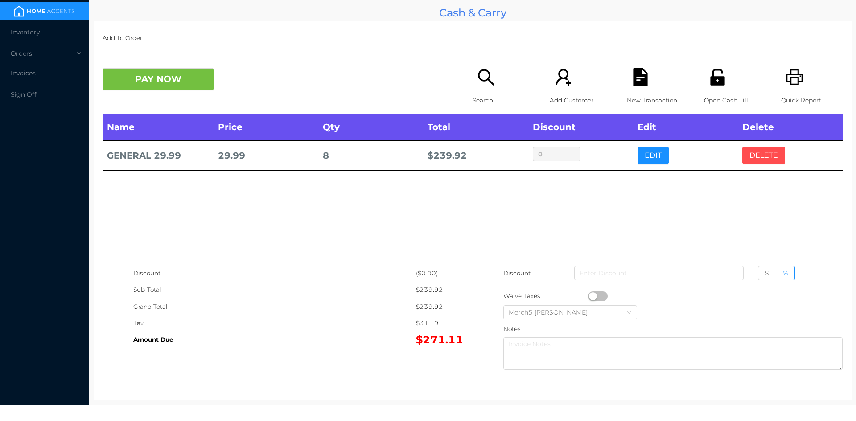
click at [773, 158] on button "DELETE" at bounding box center [764, 156] width 43 height 18
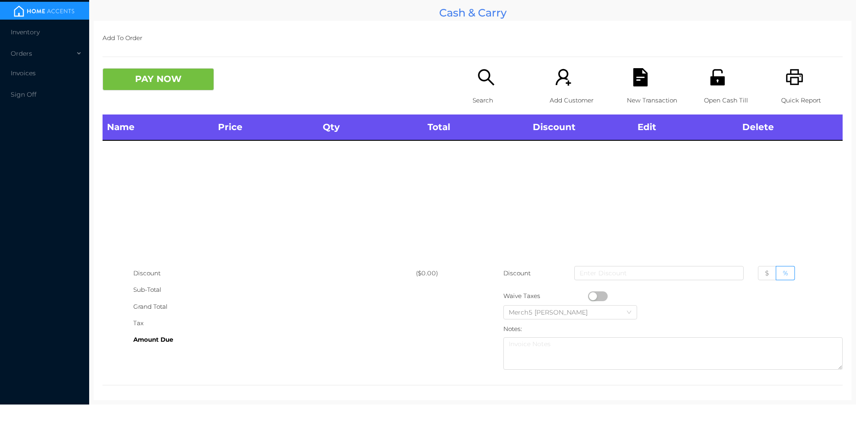
click at [481, 87] on icon "icon: search" at bounding box center [486, 77] width 18 height 18
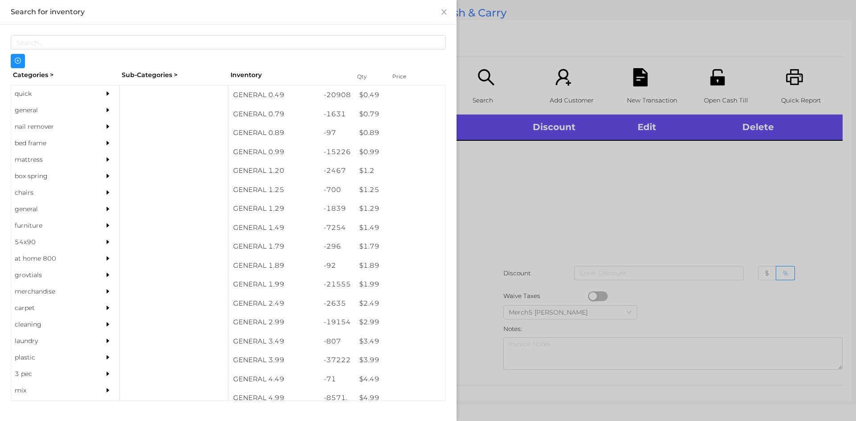
click at [101, 112] on div at bounding box center [110, 110] width 18 height 17
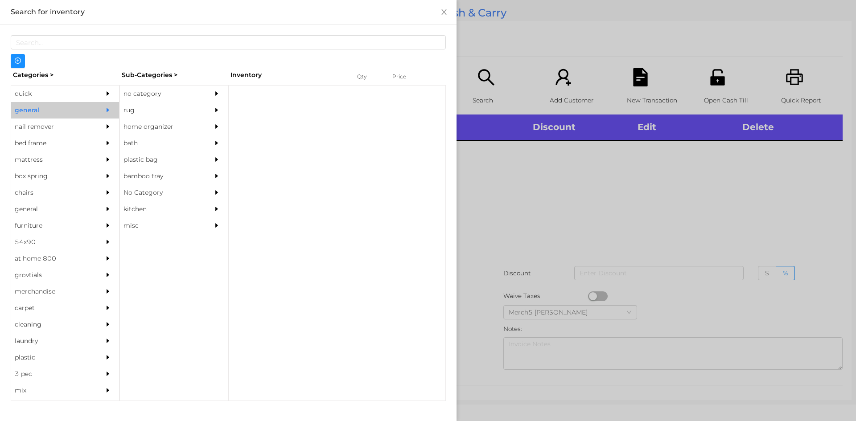
click at [202, 88] on div "no category" at bounding box center [174, 94] width 108 height 17
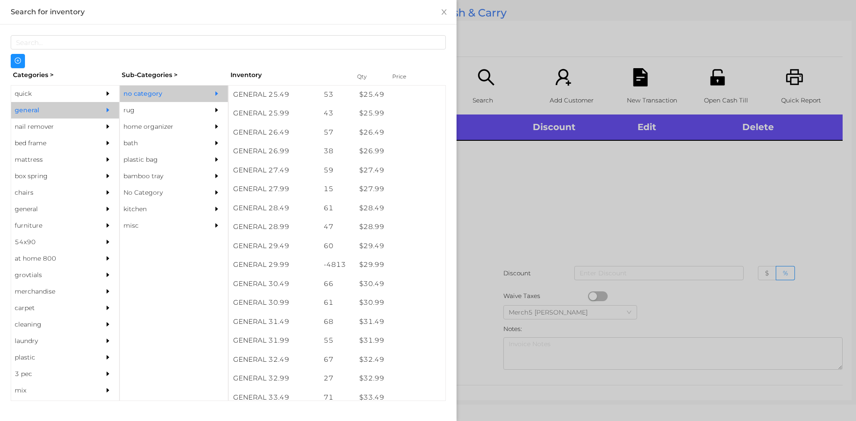
scroll to position [1170, 0]
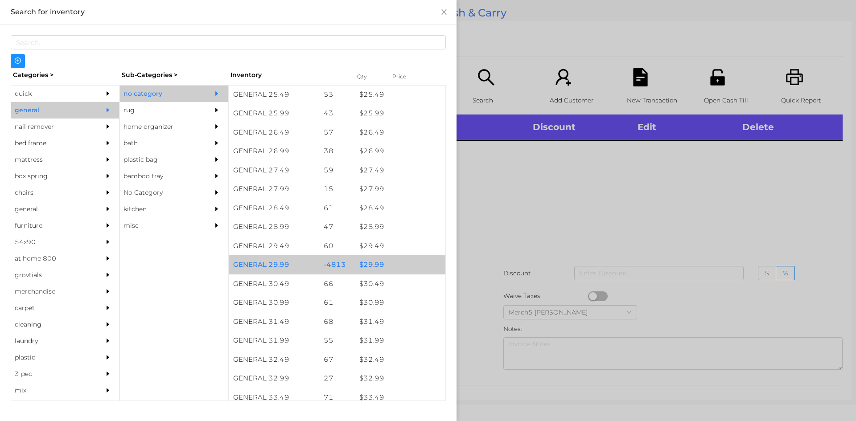
click at [406, 268] on div "$ 29.99" at bounding box center [400, 265] width 91 height 19
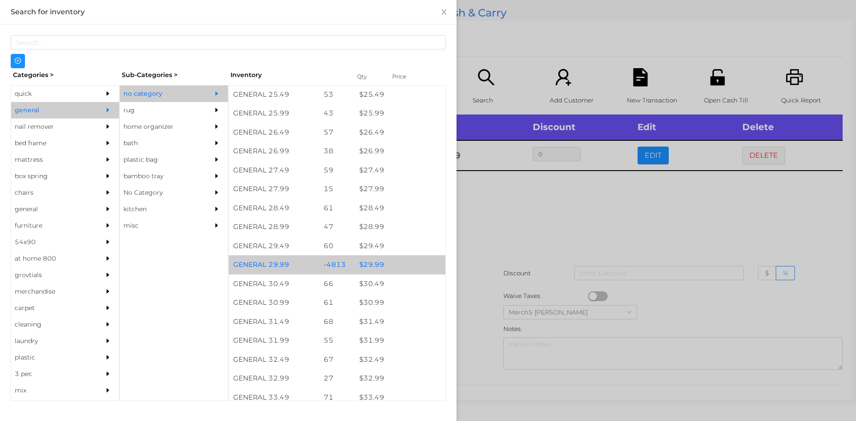
click at [408, 271] on div "$ 29.99" at bounding box center [400, 265] width 91 height 19
click at [416, 264] on div "$ 29.99" at bounding box center [400, 265] width 91 height 19
click at [417, 268] on div "$ 29.99" at bounding box center [400, 265] width 91 height 19
click at [418, 267] on div "$ 29.99" at bounding box center [400, 265] width 91 height 19
click at [419, 271] on div "$ 29.99" at bounding box center [400, 265] width 91 height 19
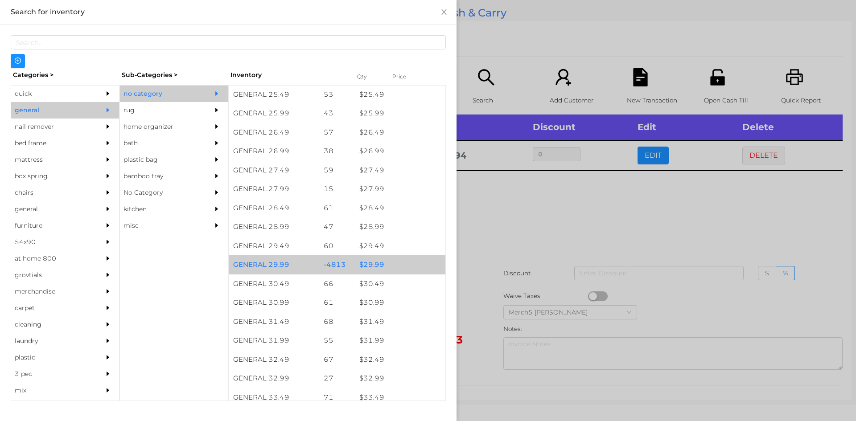
click at [425, 265] on div "$ 29.99" at bounding box center [400, 265] width 91 height 19
click at [418, 269] on div "$ 29.99" at bounding box center [400, 265] width 91 height 19
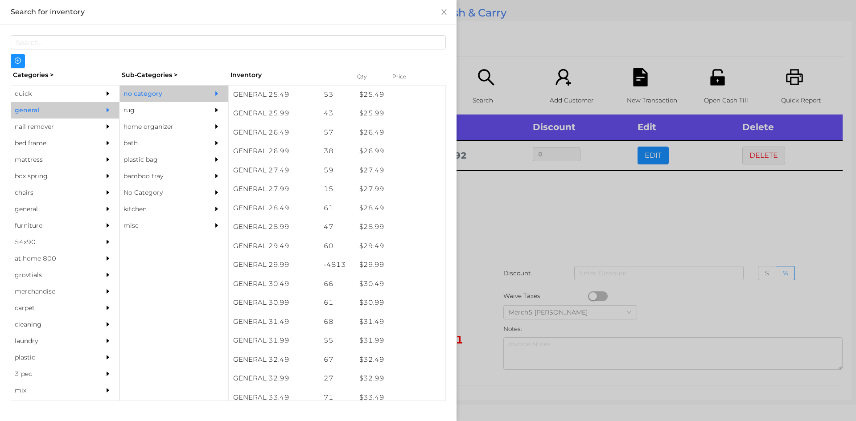
click at [580, 224] on div at bounding box center [428, 210] width 856 height 421
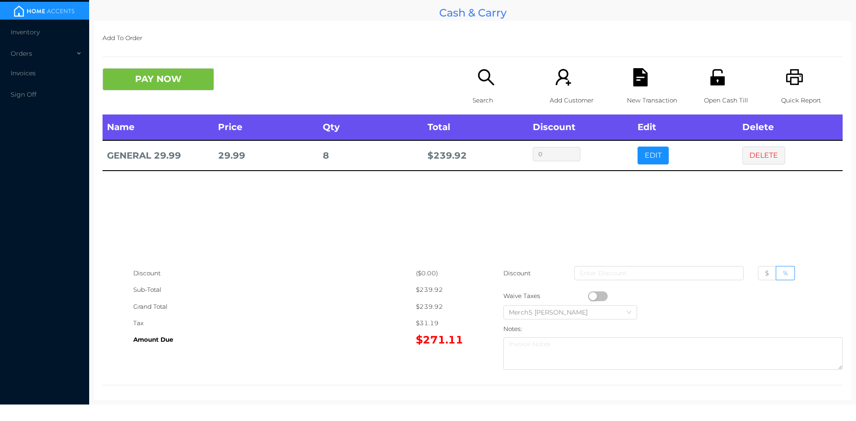
click at [492, 89] on div "Search" at bounding box center [504, 91] width 62 height 46
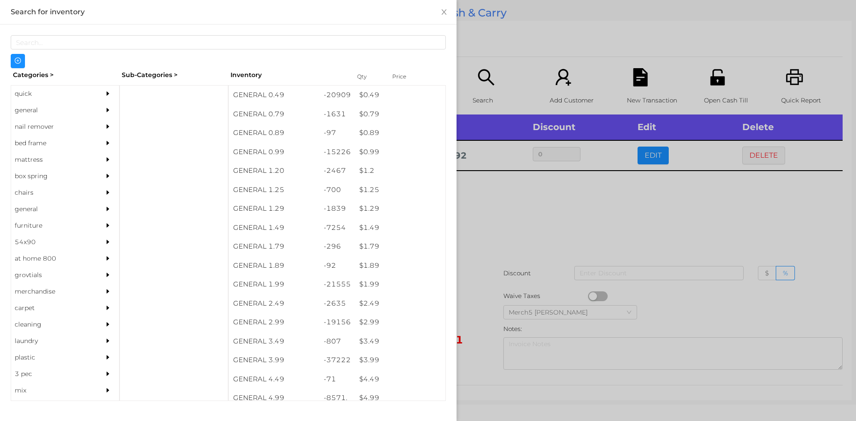
click at [80, 107] on div "general" at bounding box center [51, 110] width 81 height 17
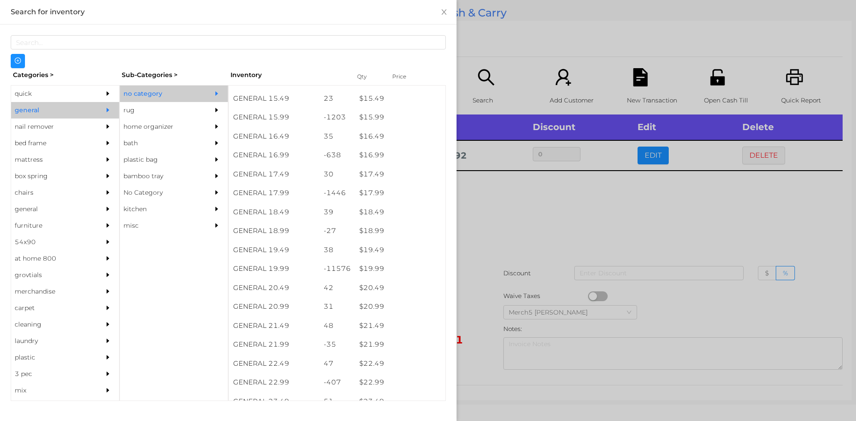
scroll to position [784, 0]
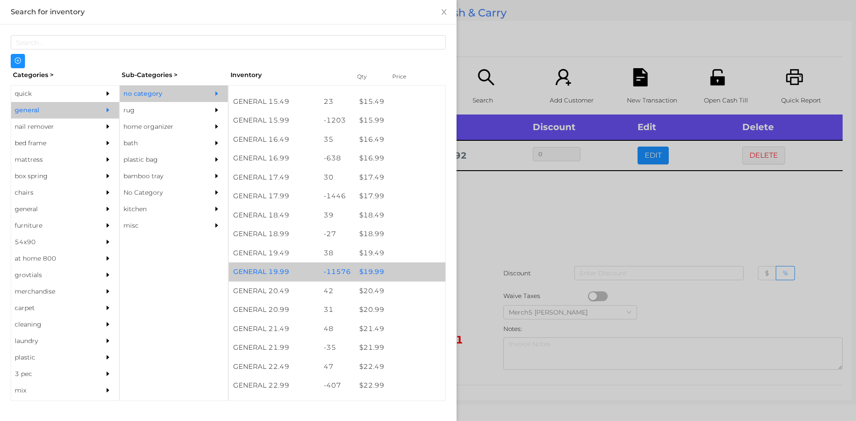
click at [401, 273] on div "$ 19.99" at bounding box center [400, 272] width 91 height 19
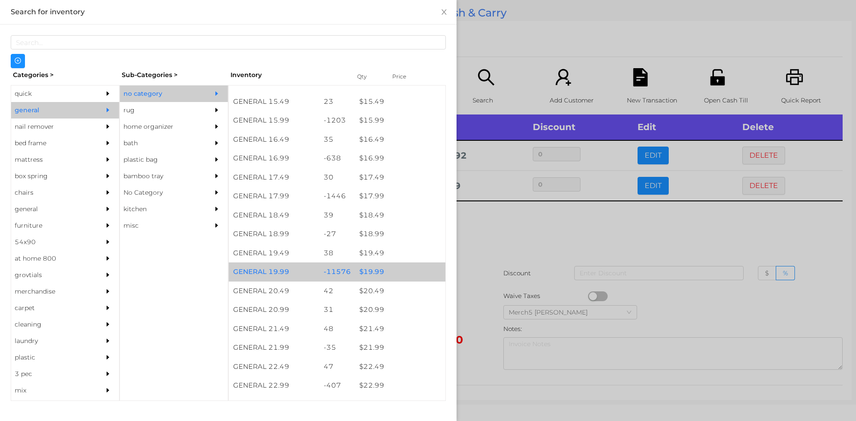
click at [406, 273] on div "$ 19.99" at bounding box center [400, 272] width 91 height 19
click at [406, 270] on div "$ 19.99" at bounding box center [400, 272] width 91 height 19
click at [408, 273] on div "$ 19.99" at bounding box center [400, 272] width 91 height 19
click at [412, 270] on div "$ 19.99" at bounding box center [400, 272] width 91 height 19
click at [409, 274] on div "$ 19.99" at bounding box center [400, 272] width 91 height 19
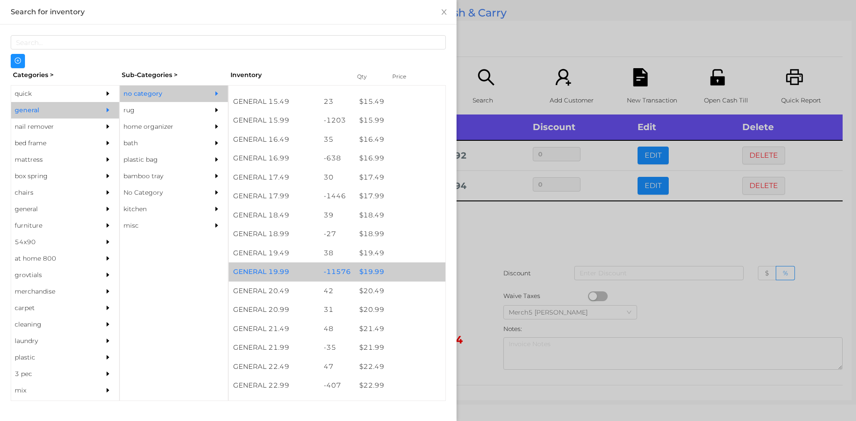
click at [408, 274] on div "$ 19.99" at bounding box center [400, 272] width 91 height 19
click at [412, 274] on div "$ 19.99" at bounding box center [400, 272] width 91 height 19
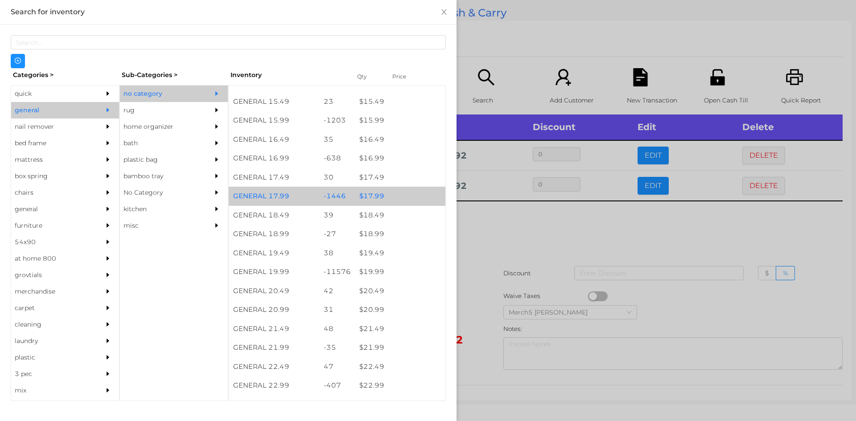
click at [397, 198] on div "$ 17.99" at bounding box center [400, 196] width 91 height 19
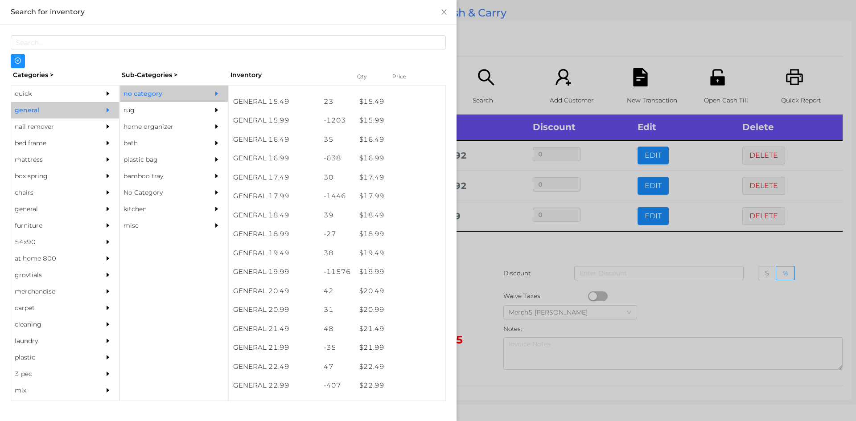
click at [488, 252] on div at bounding box center [428, 210] width 856 height 421
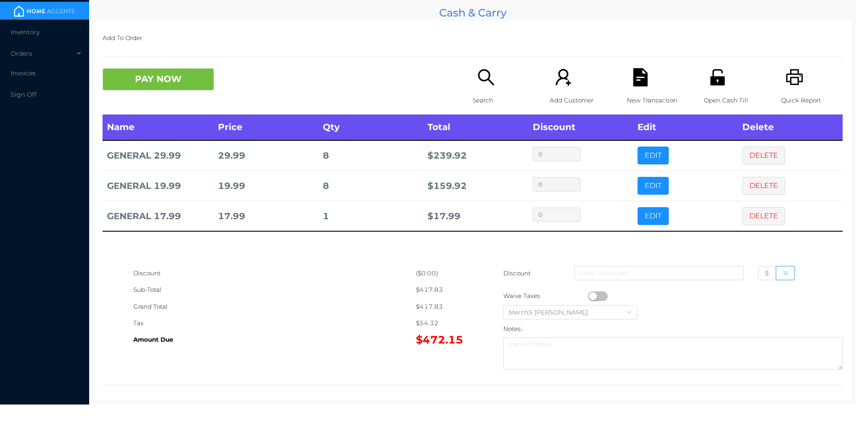
click at [765, 218] on button "DELETE" at bounding box center [764, 216] width 43 height 18
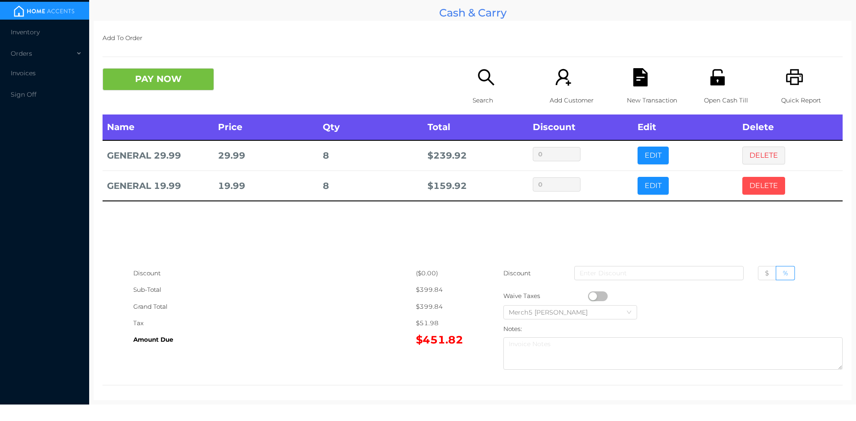
click at [765, 191] on button "DELETE" at bounding box center [764, 186] width 43 height 18
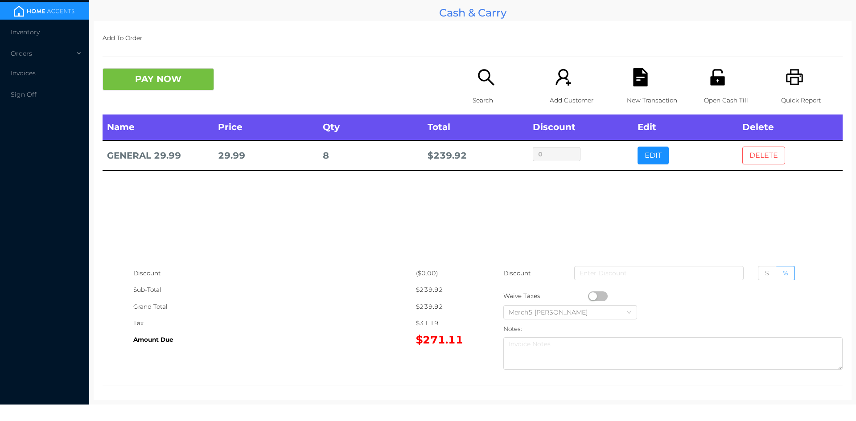
click at [757, 160] on button "DELETE" at bounding box center [764, 156] width 43 height 18
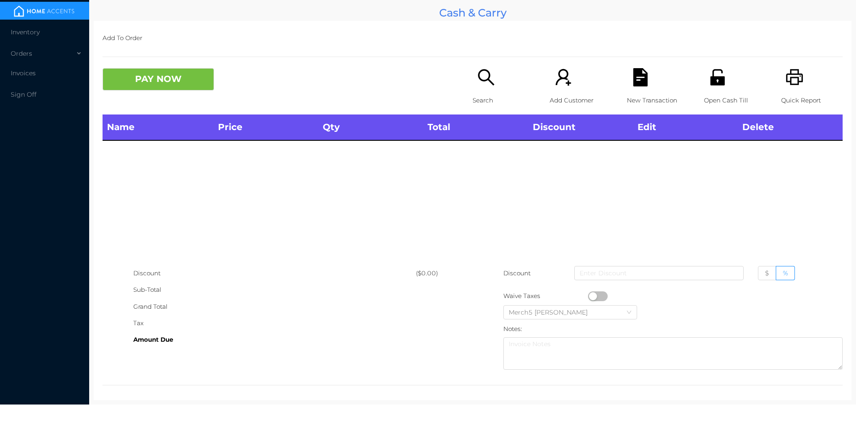
click at [479, 83] on icon "icon: search" at bounding box center [486, 77] width 18 height 18
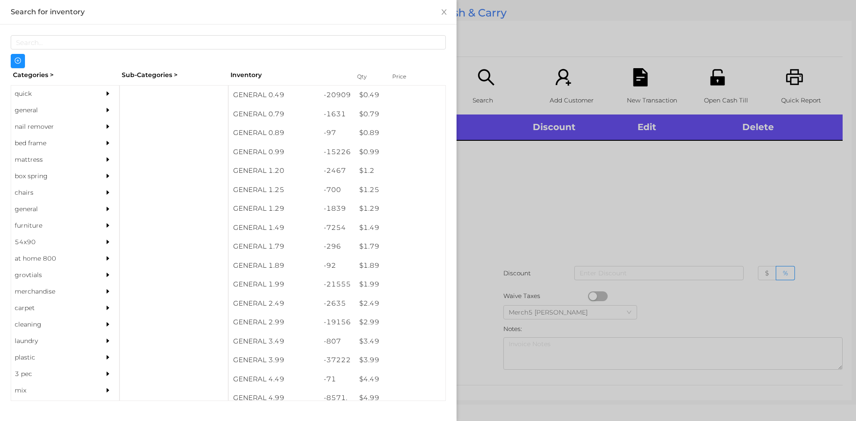
click at [93, 112] on div "general" at bounding box center [65, 110] width 108 height 17
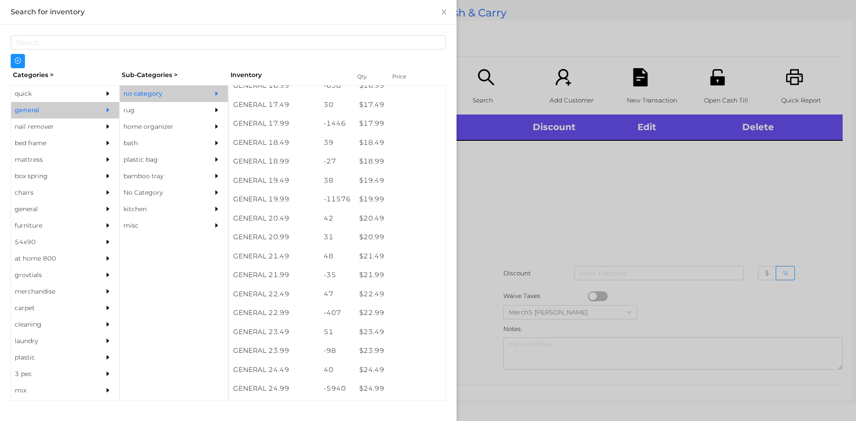
scroll to position [855, 0]
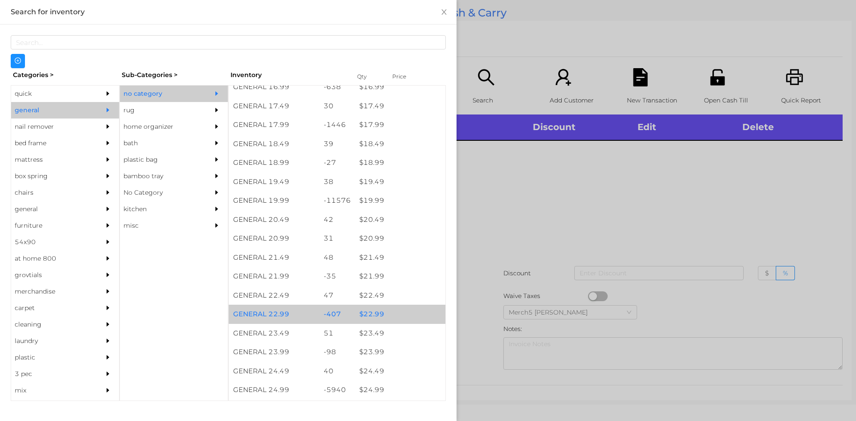
click at [389, 310] on div "$ 22.99" at bounding box center [400, 314] width 91 height 19
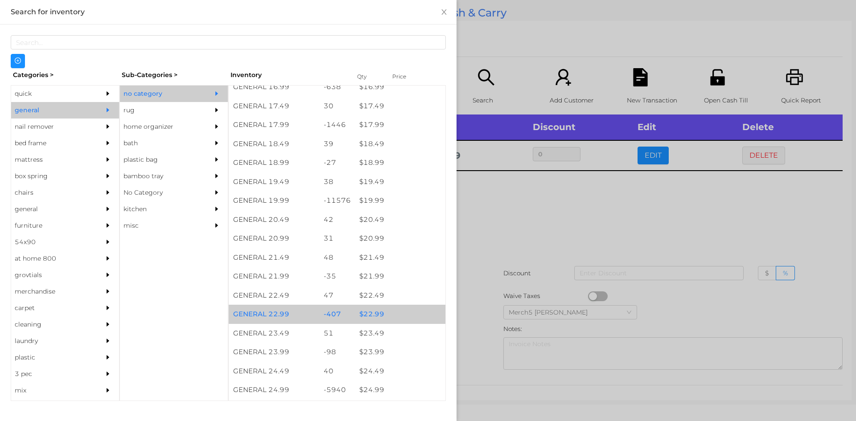
click at [397, 312] on div "$ 22.99" at bounding box center [400, 314] width 91 height 19
click at [403, 312] on div "$ 22.99" at bounding box center [400, 314] width 91 height 19
click at [406, 313] on div "$ 22.99" at bounding box center [400, 314] width 91 height 19
click at [407, 316] on div "$ 22.99" at bounding box center [400, 314] width 91 height 19
click at [412, 313] on div "$ 22.99" at bounding box center [400, 314] width 91 height 19
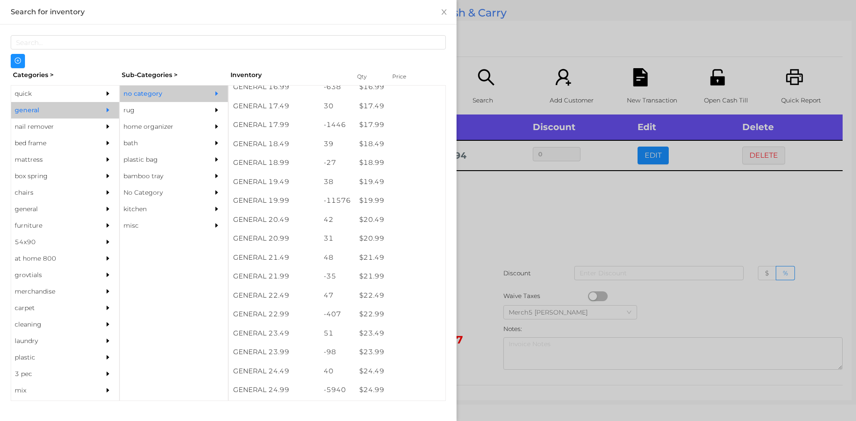
click at [585, 215] on div at bounding box center [428, 210] width 856 height 421
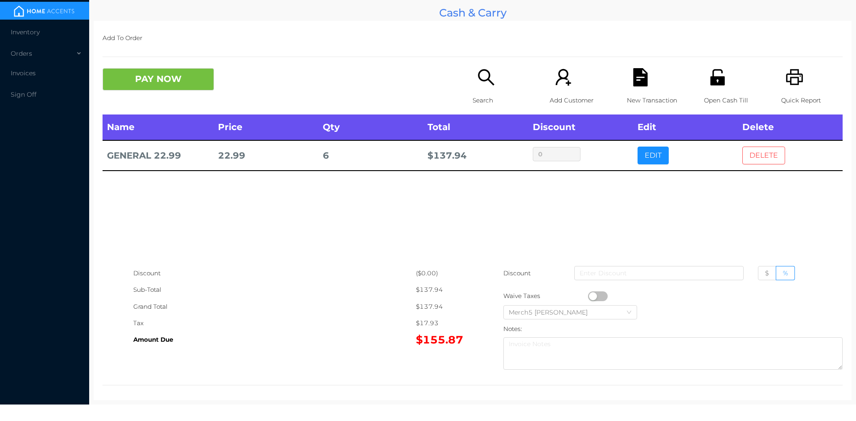
click at [763, 159] on button "DELETE" at bounding box center [764, 156] width 43 height 18
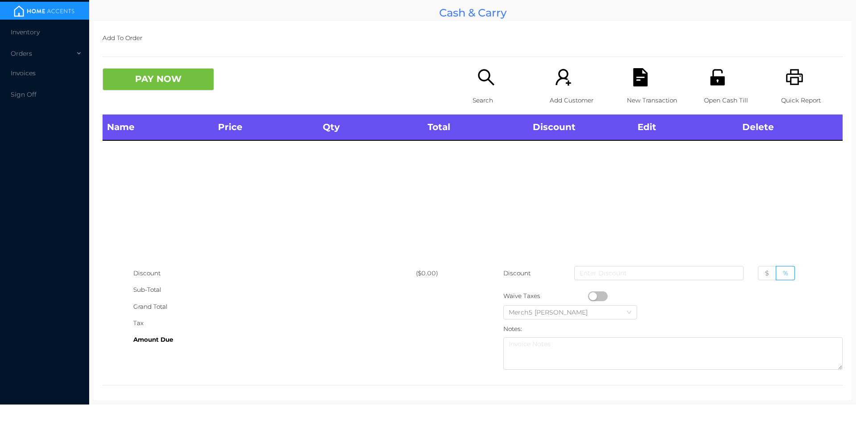
click at [786, 79] on icon "icon: printer" at bounding box center [795, 77] width 18 height 18
click at [492, 72] on icon "icon: search" at bounding box center [486, 77] width 18 height 18
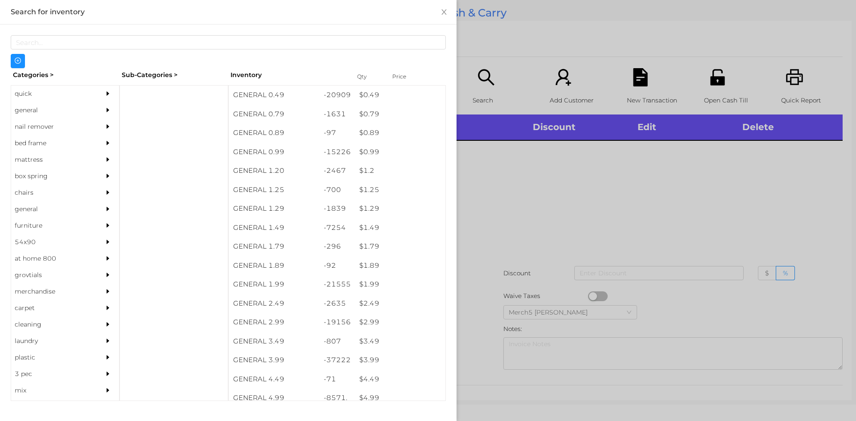
click at [101, 116] on div at bounding box center [110, 110] width 18 height 17
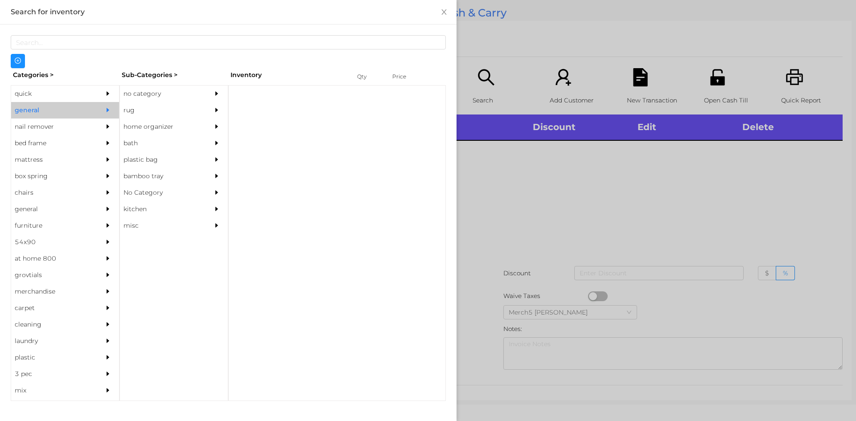
click at [167, 98] on div "no category" at bounding box center [160, 94] width 81 height 17
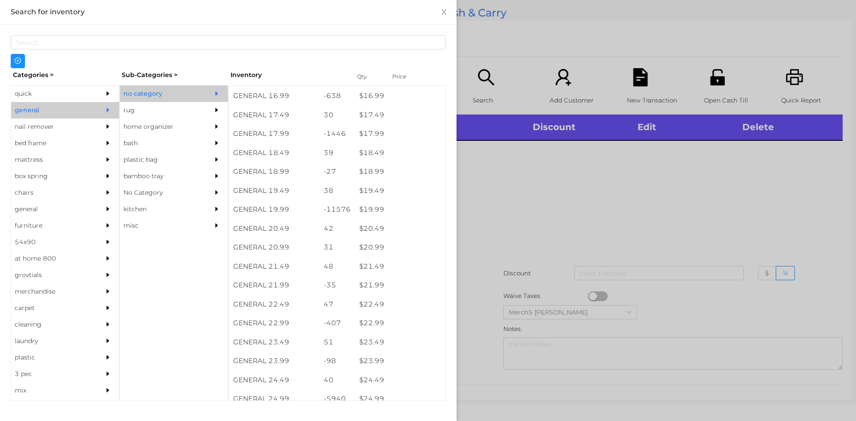
scroll to position [847, 0]
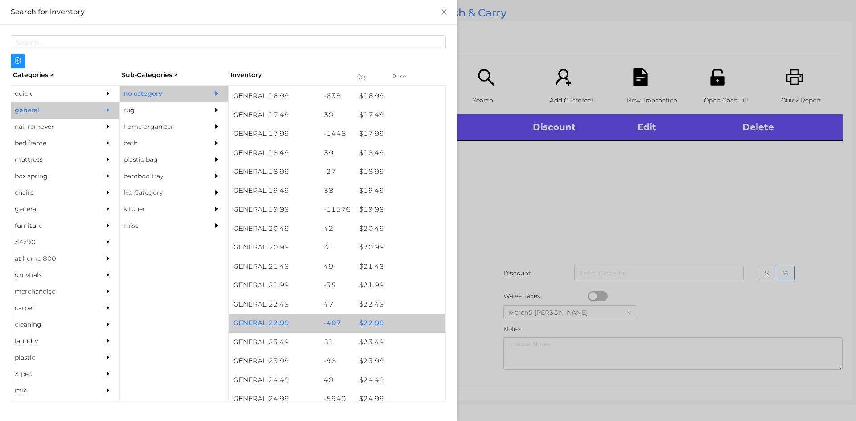
click at [390, 325] on div "$ 22.99" at bounding box center [400, 323] width 91 height 19
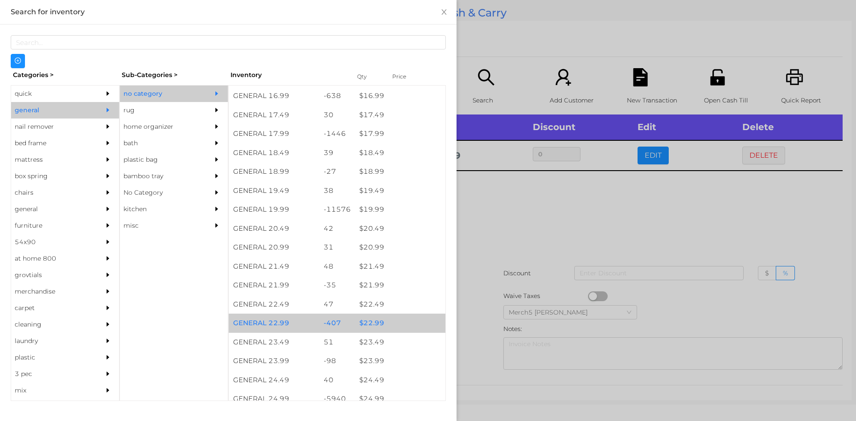
click at [394, 324] on div "$ 22.99" at bounding box center [400, 323] width 91 height 19
click at [399, 322] on div "$ 22.99" at bounding box center [400, 323] width 91 height 19
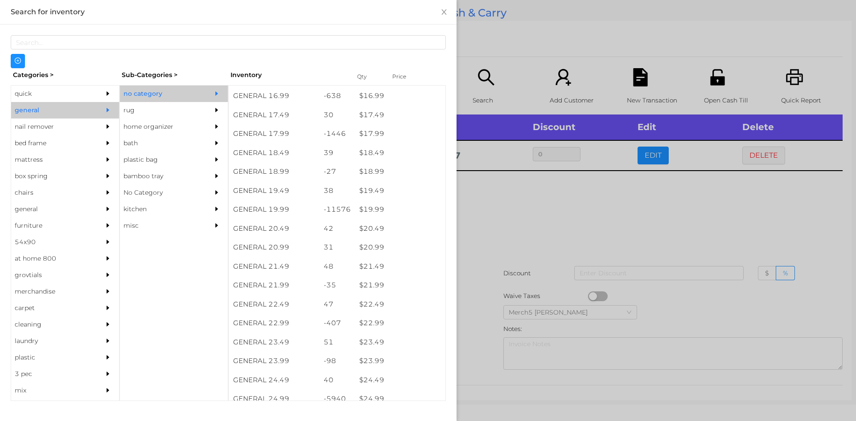
click at [567, 218] on div at bounding box center [428, 210] width 856 height 421
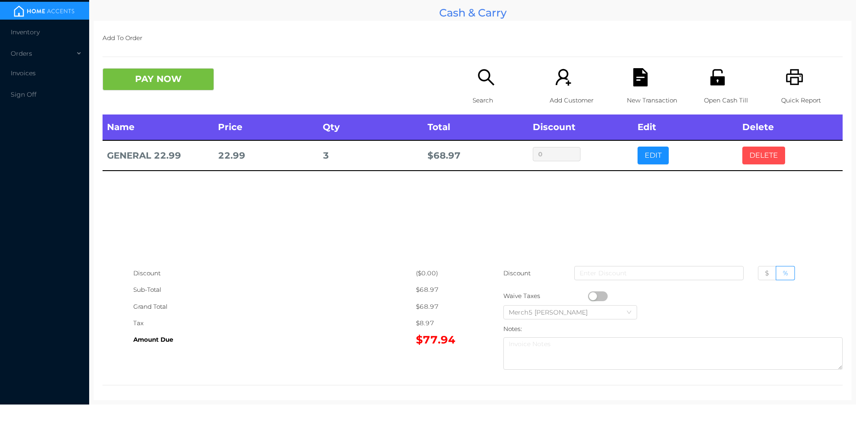
click at [759, 162] on button "DELETE" at bounding box center [764, 156] width 43 height 18
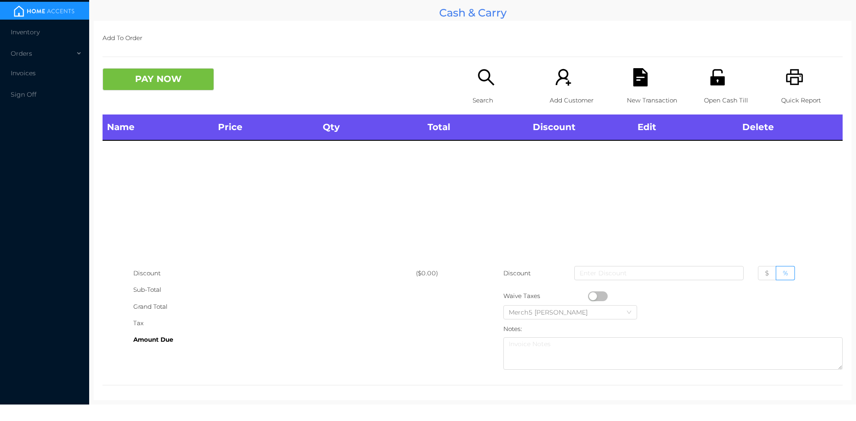
click at [789, 76] on icon "icon: printer" at bounding box center [795, 77] width 18 height 18
